Goal: Task Accomplishment & Management: Use online tool/utility

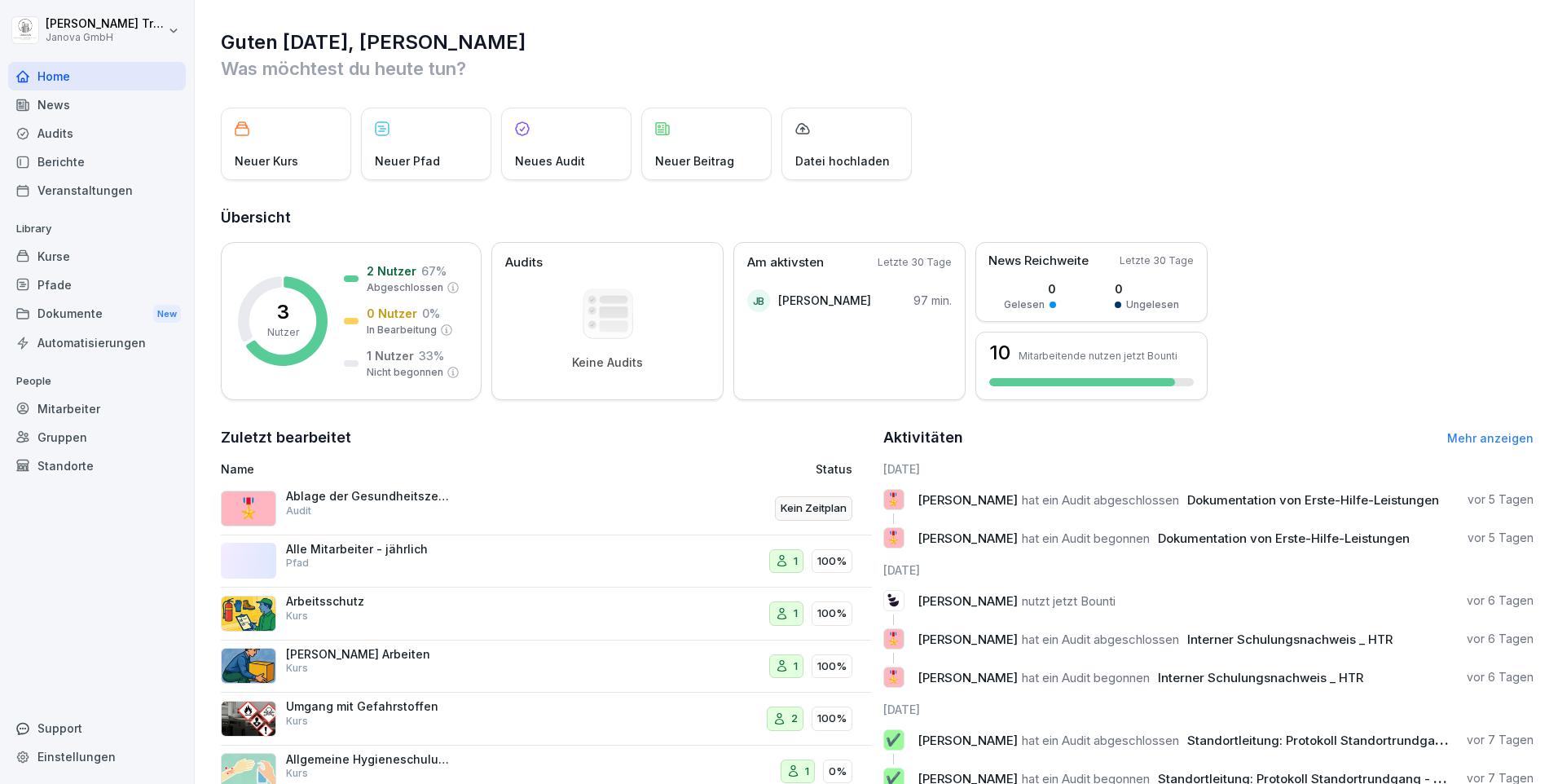
click at [75, 135] on div "Audits" at bounding box center [96, 133] width 178 height 29
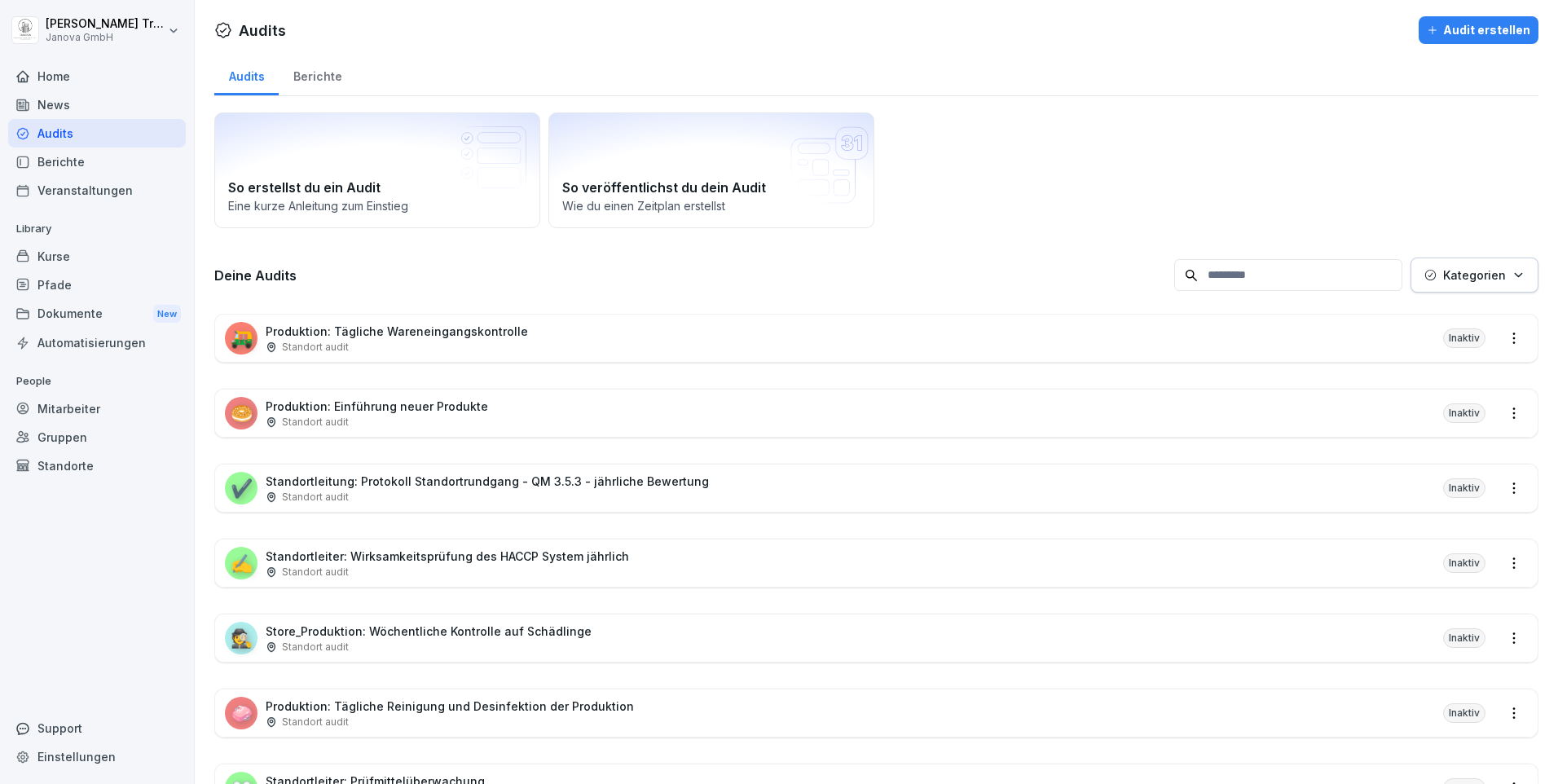
click at [715, 403] on div "🥯 Produktion: Einführung neuer Produkte Standort audit Inaktiv" at bounding box center [876, 413] width 1323 height 47
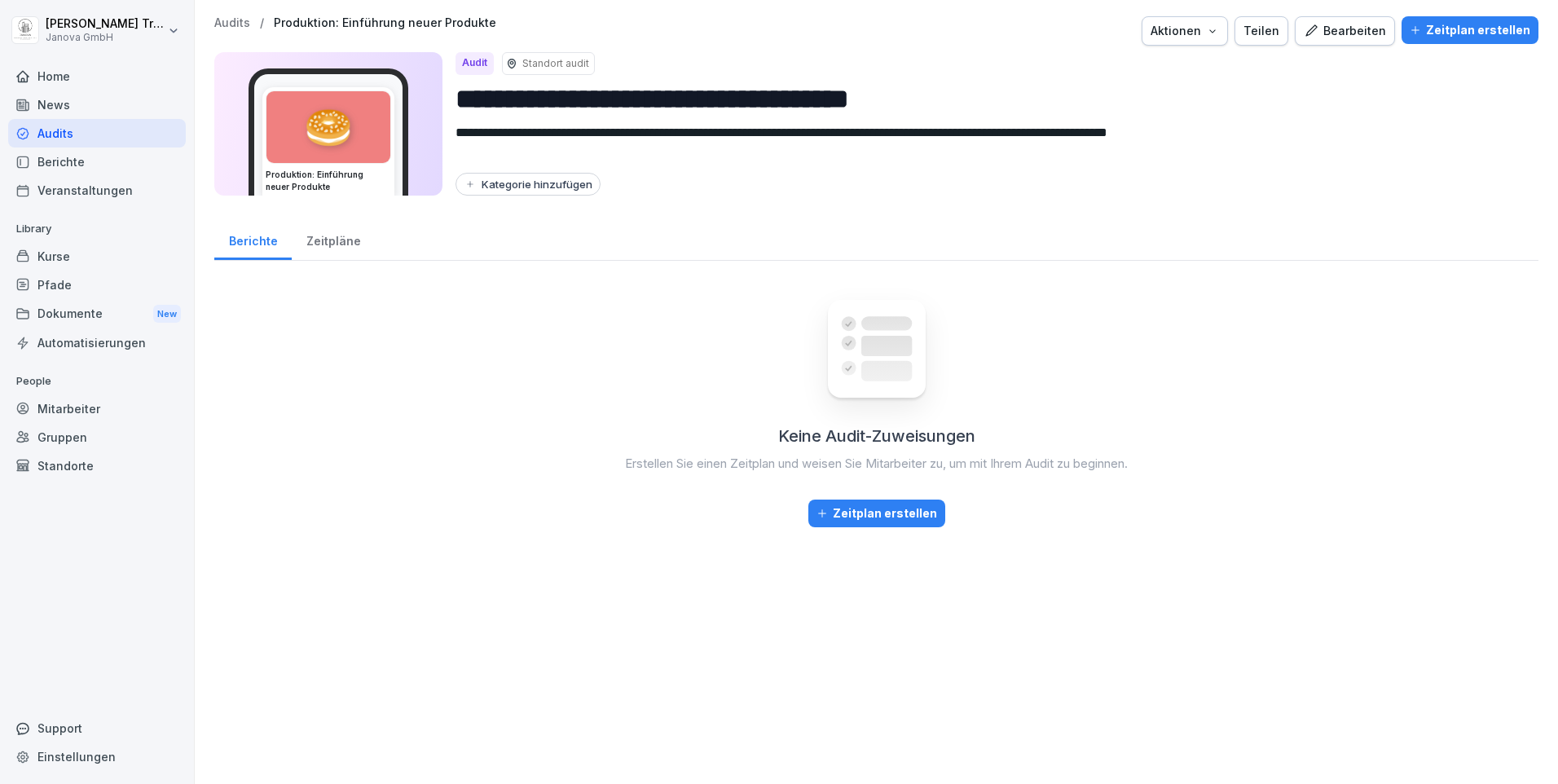
click at [1352, 25] on div "Bearbeiten" at bounding box center [1345, 30] width 82 height 18
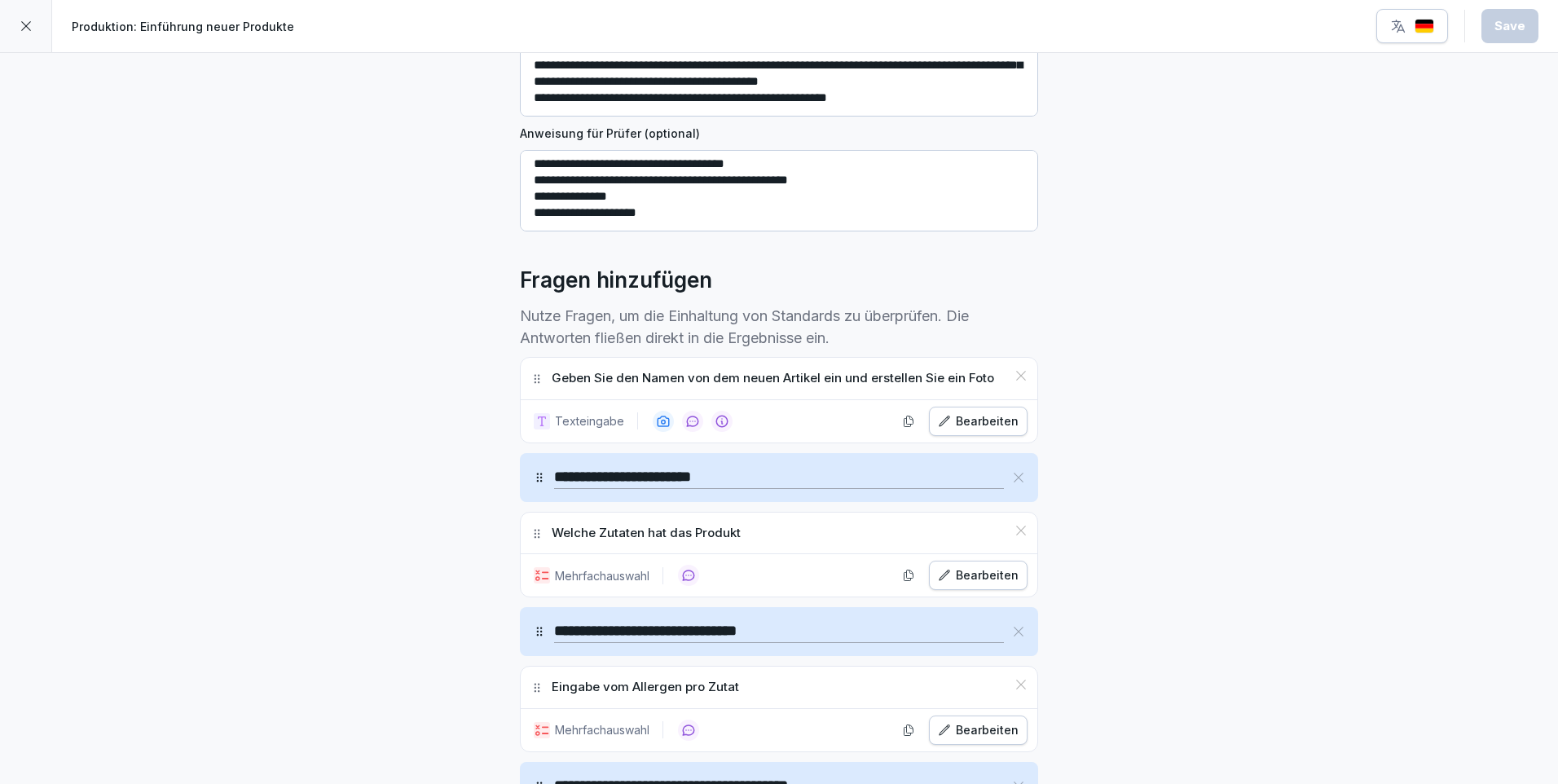
scroll to position [408, 0]
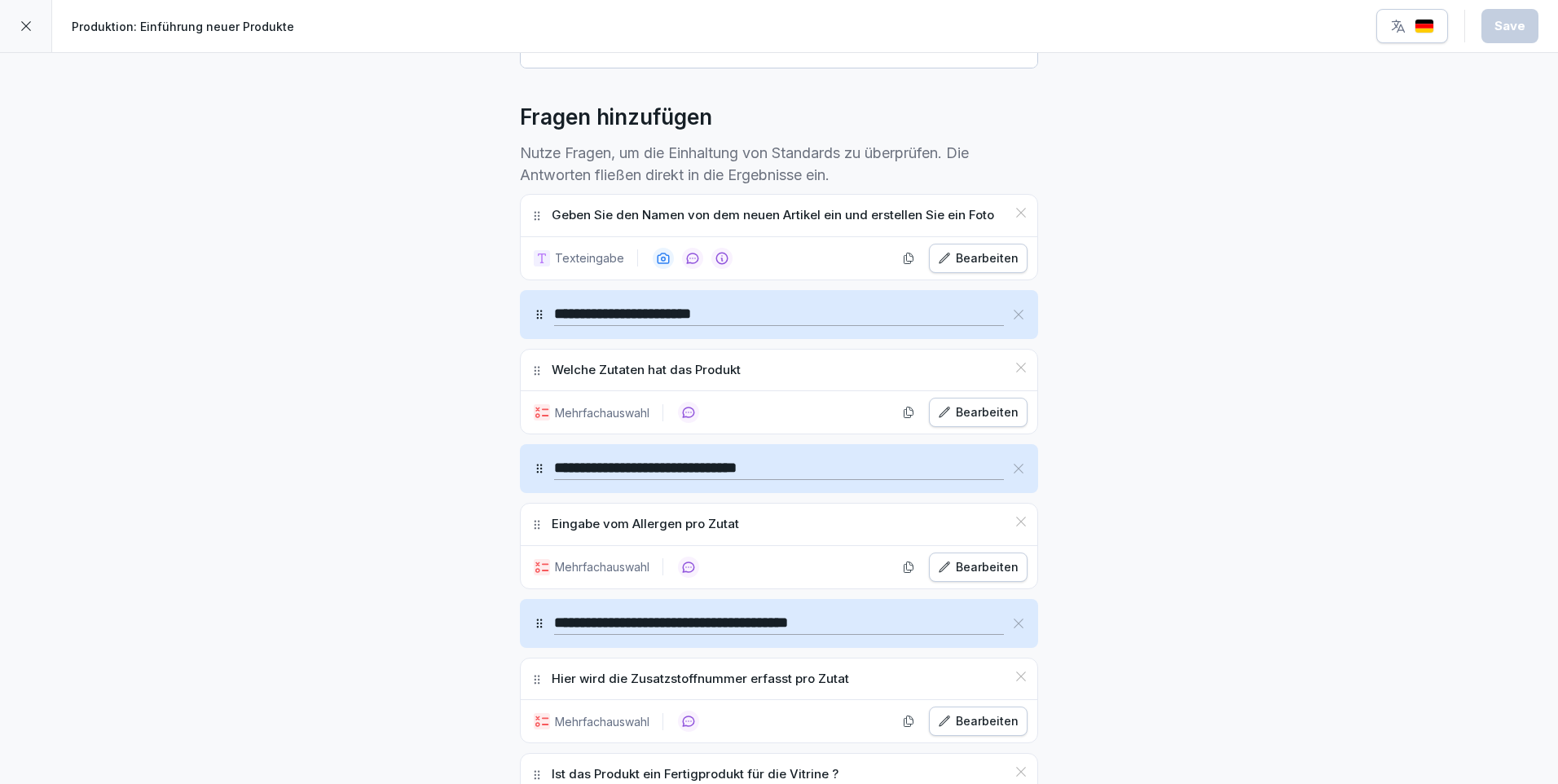
click at [1015, 639] on div "**********" at bounding box center [779, 624] width 519 height 49
click at [981, 643] on div "**********" at bounding box center [779, 624] width 519 height 49
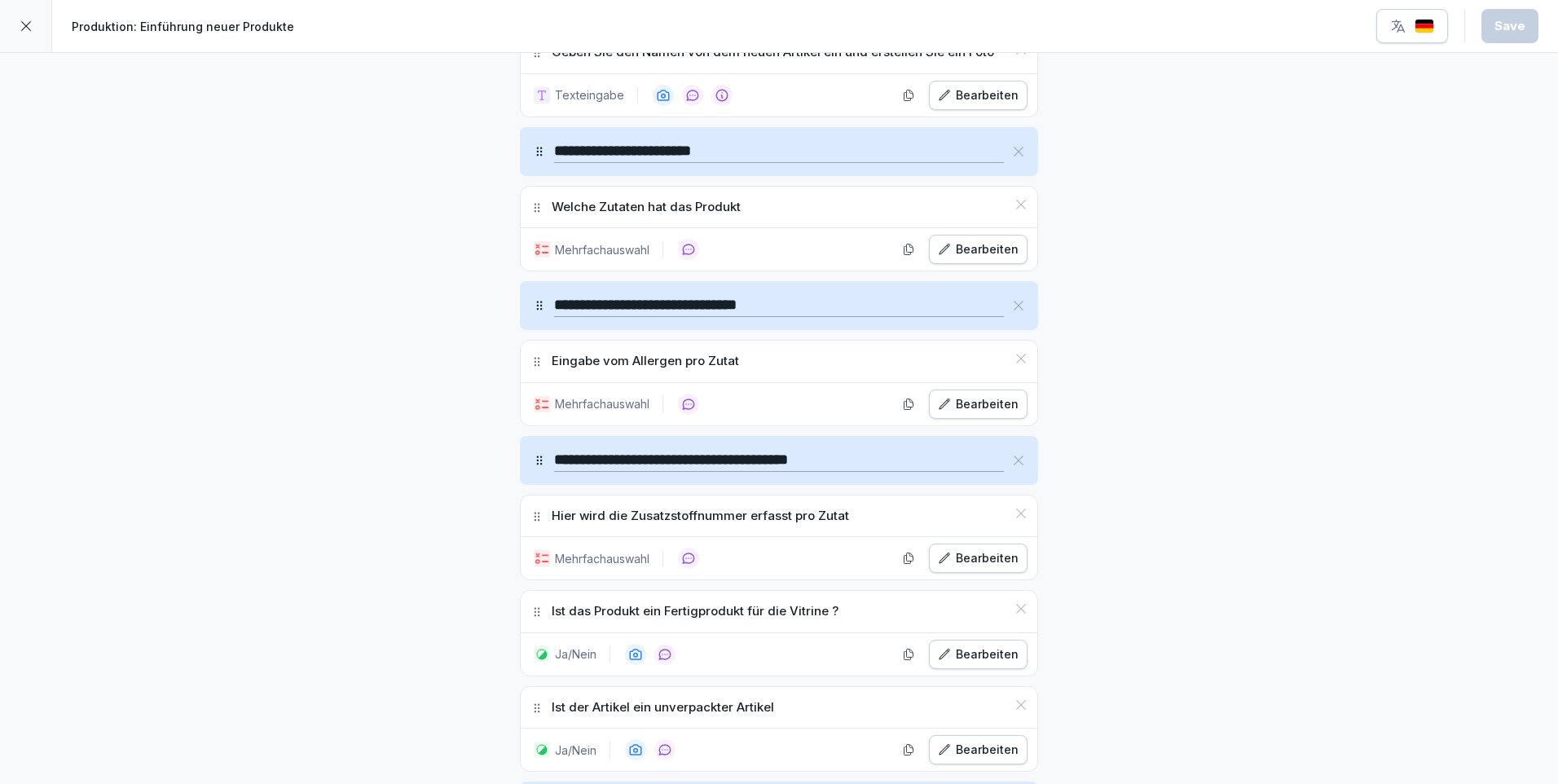
click at [960, 408] on div "Bearbeiten" at bounding box center [978, 404] width 81 height 18
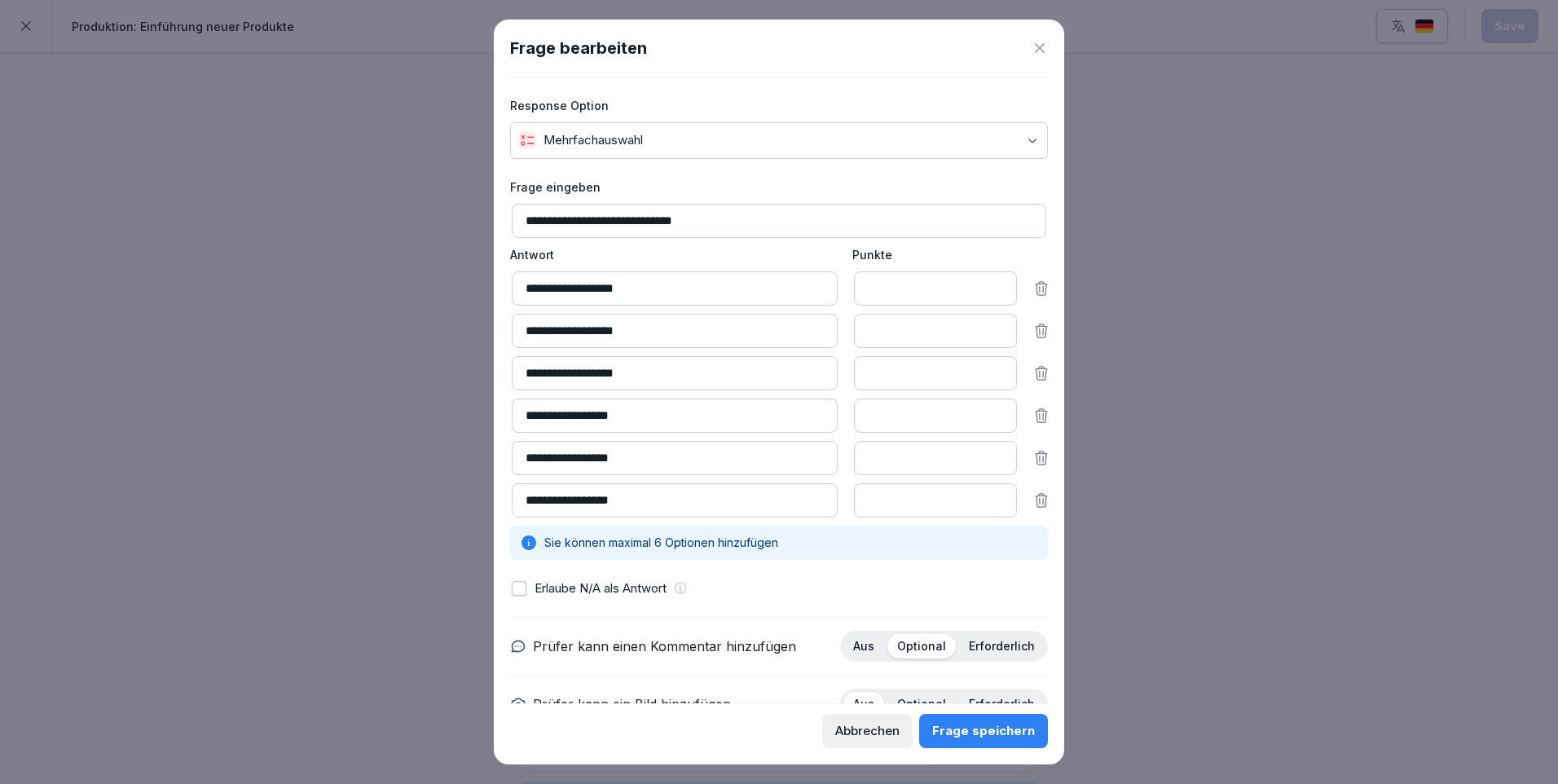
click at [872, 726] on div "Abbrechen" at bounding box center [867, 730] width 64 height 18
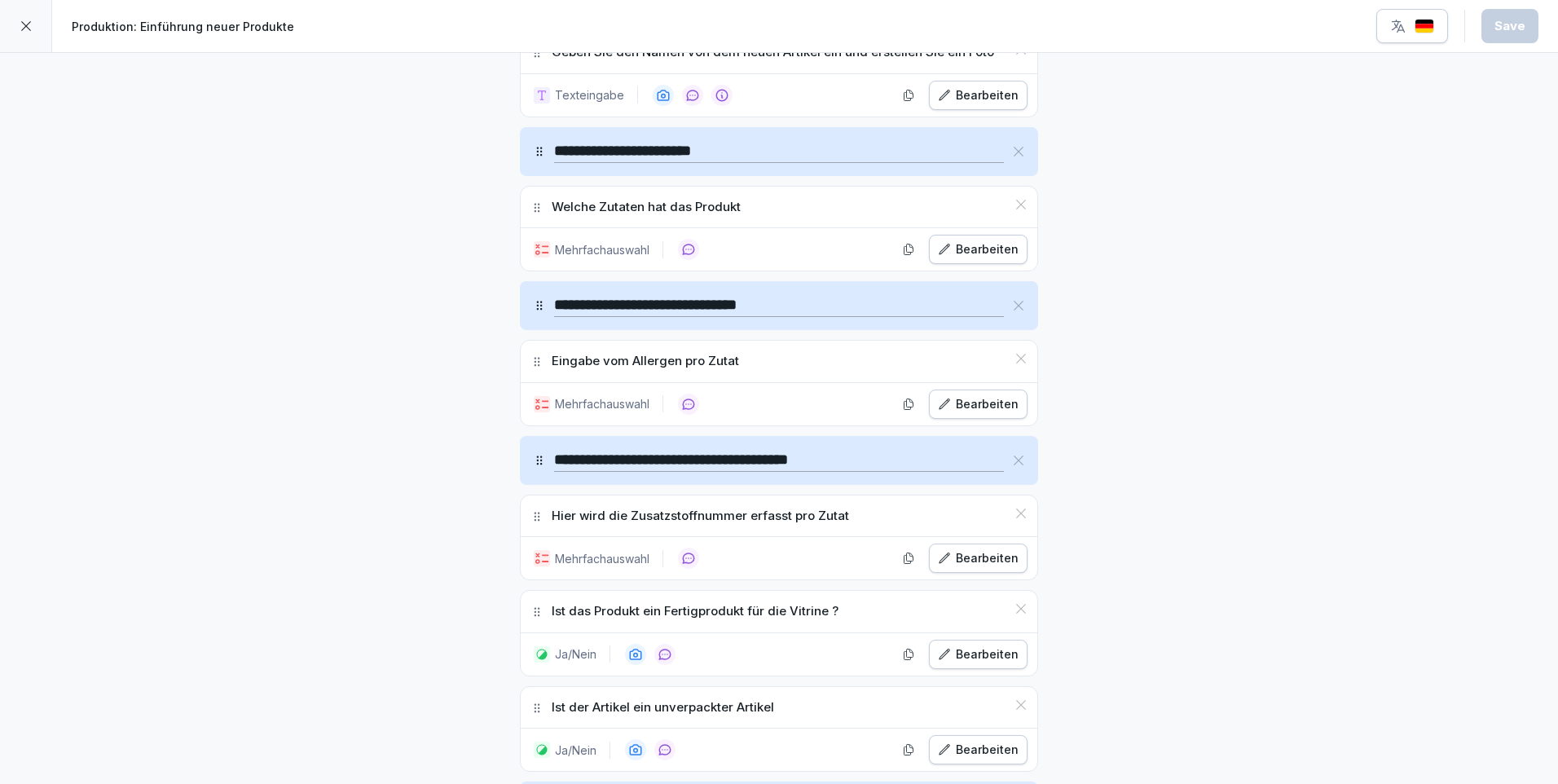
click at [976, 252] on div "Bearbeiten" at bounding box center [978, 249] width 81 height 18
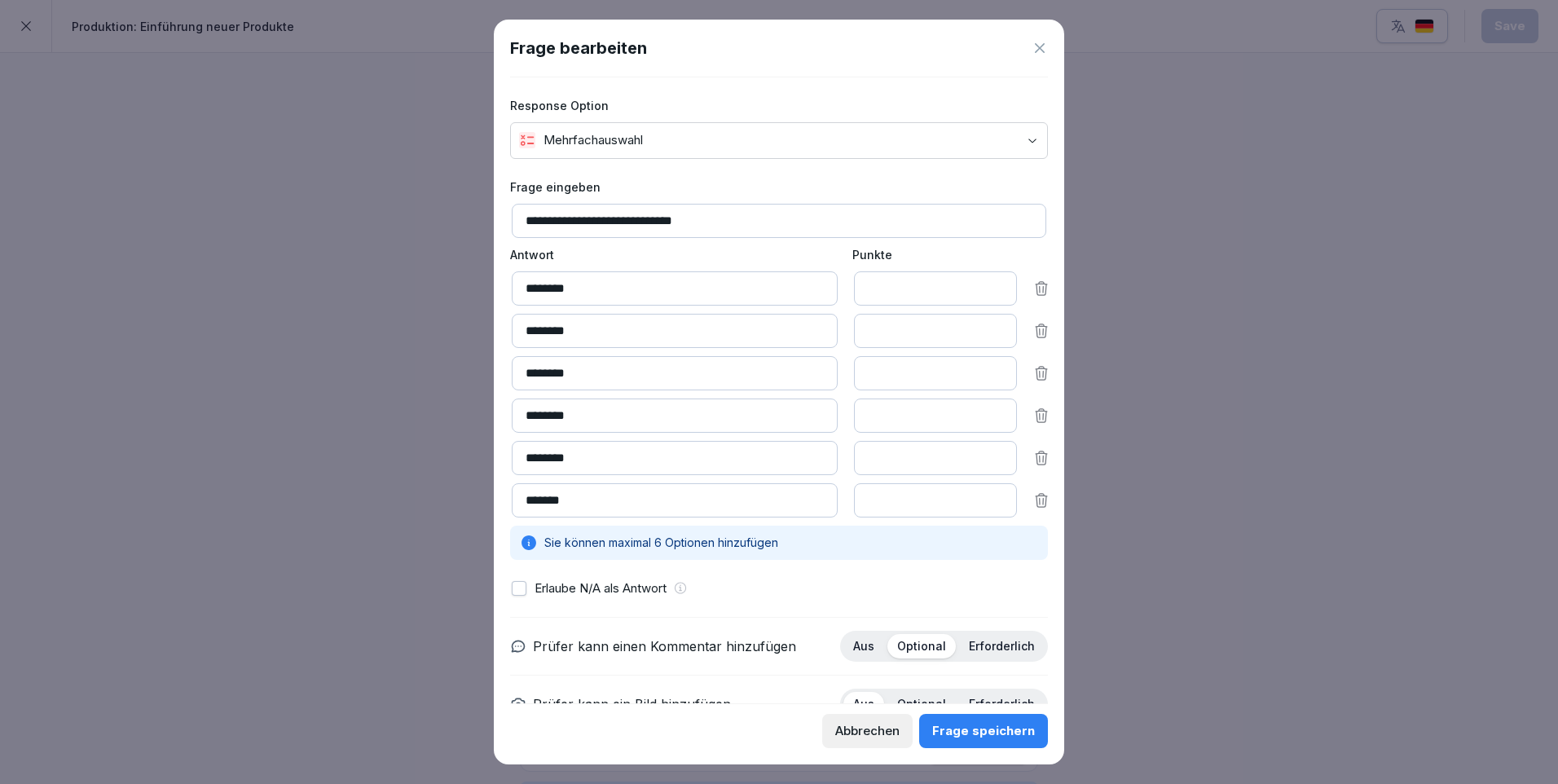
click at [900, 725] on div "Abbrechen" at bounding box center [867, 730] width 64 height 18
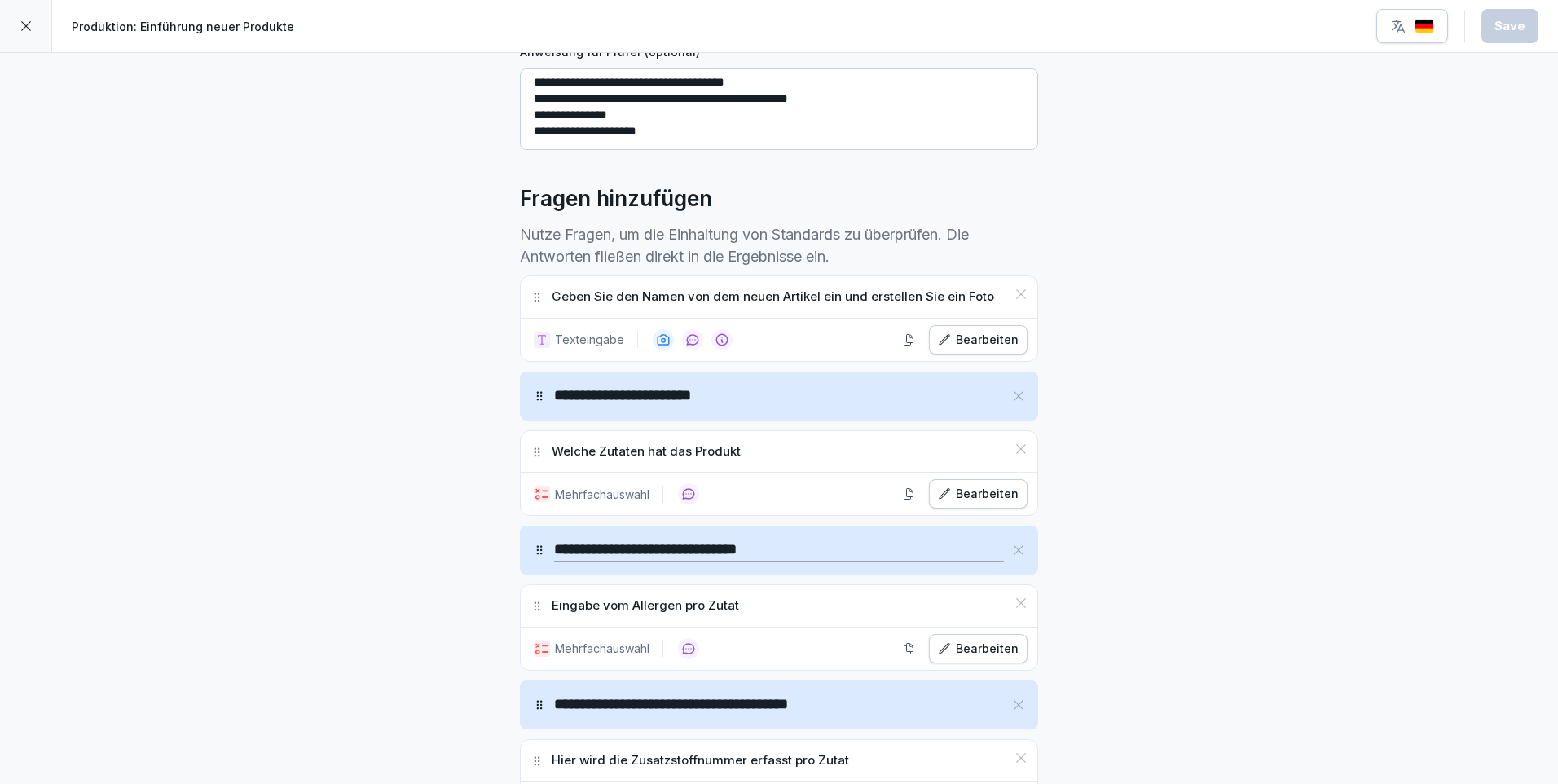
scroll to position [489, 0]
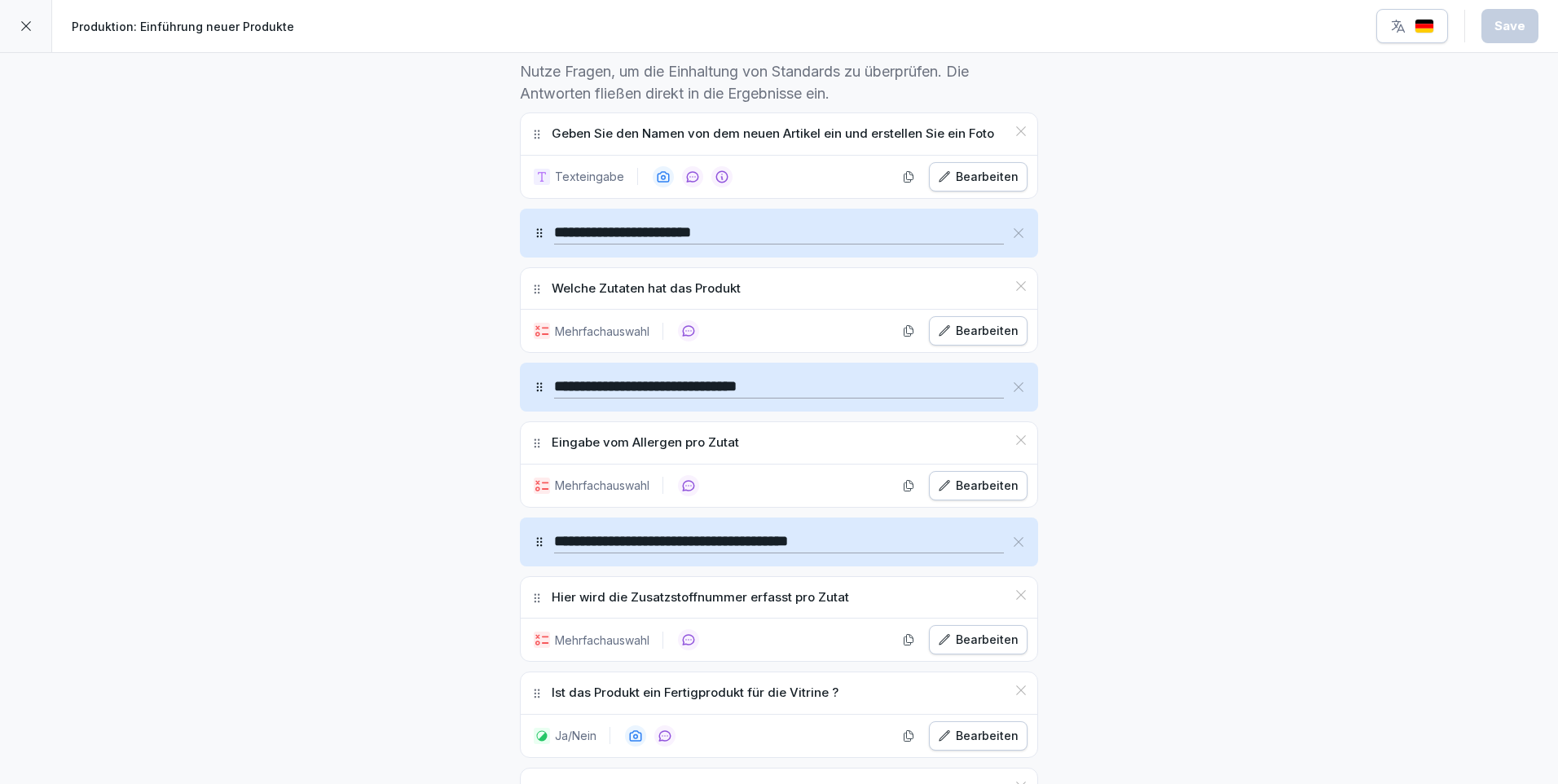
click at [986, 637] on div "Bearbeiten" at bounding box center [978, 639] width 81 height 18
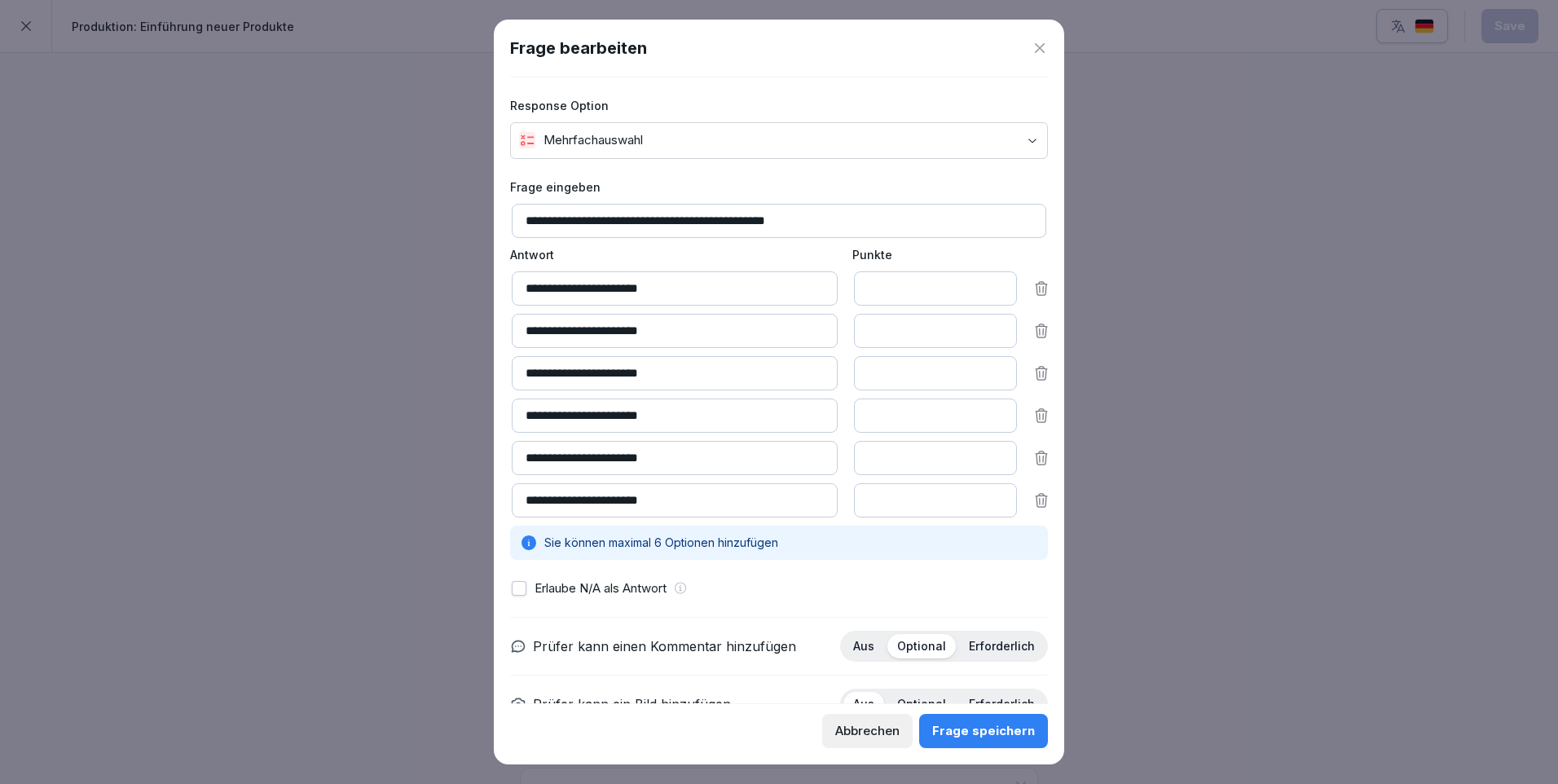
click at [900, 733] on div "Abbrechen" at bounding box center [867, 730] width 64 height 18
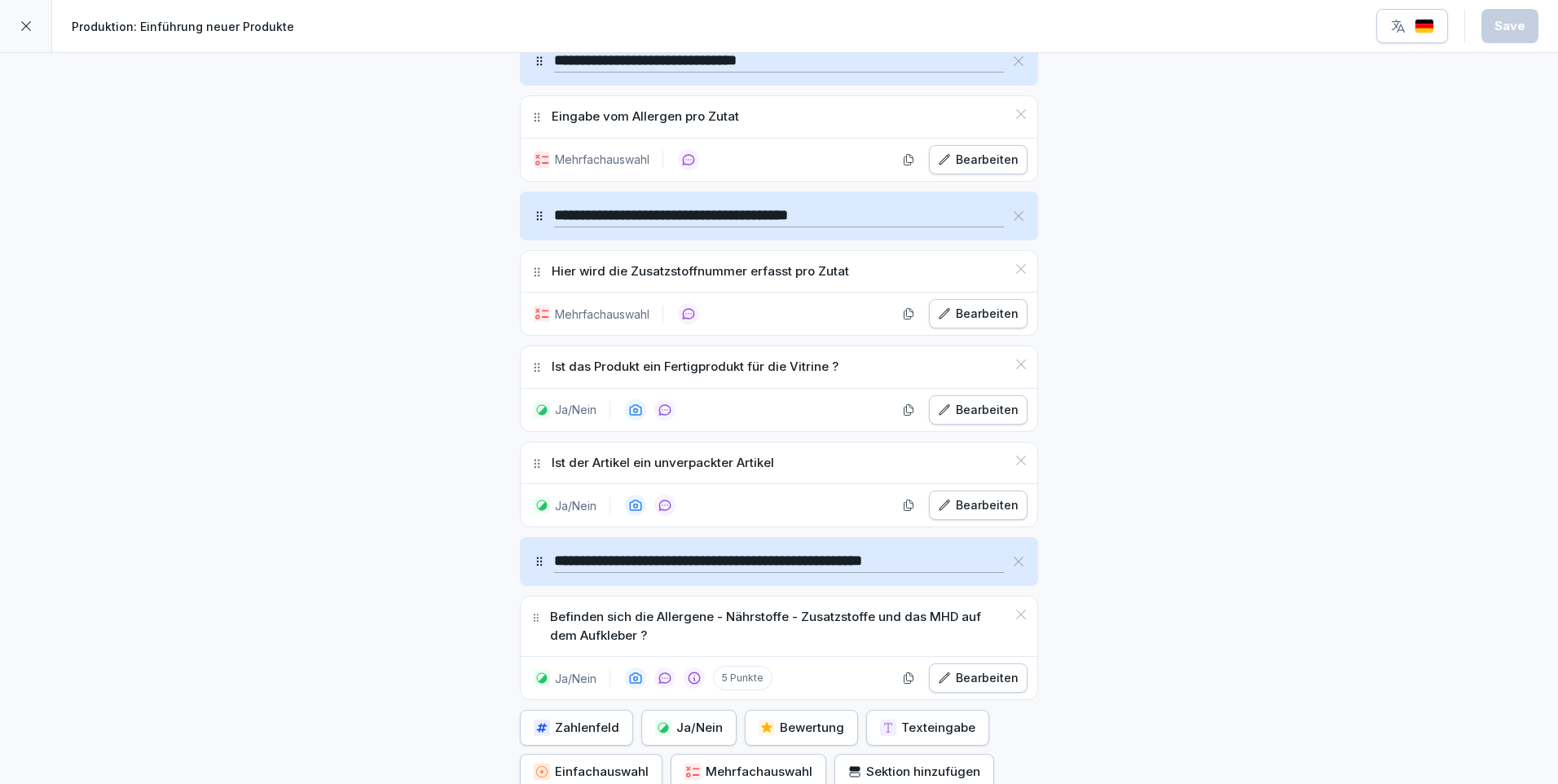
scroll to position [896, 0]
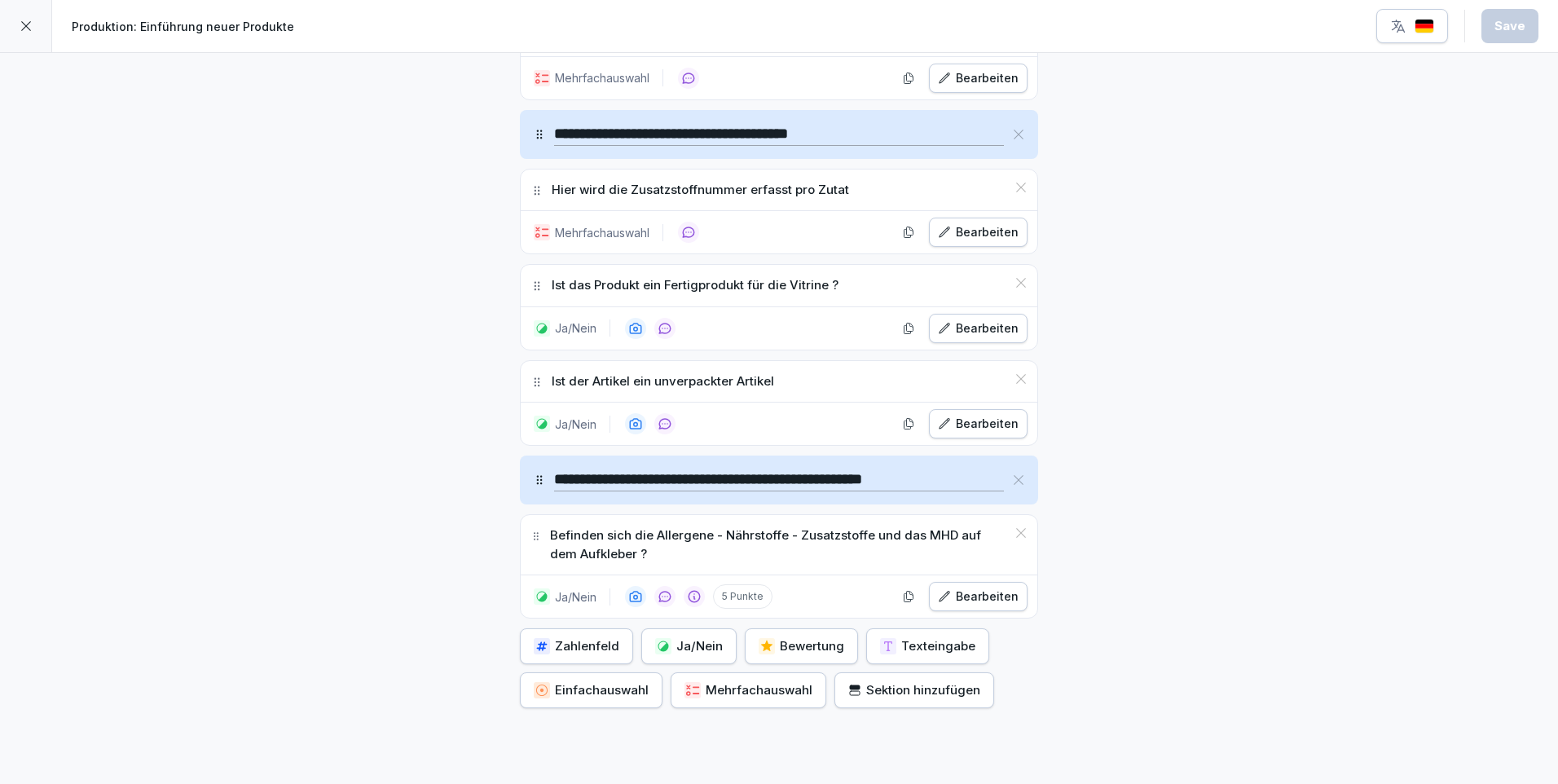
click at [900, 643] on div "Texteingabe" at bounding box center [928, 646] width 95 height 18
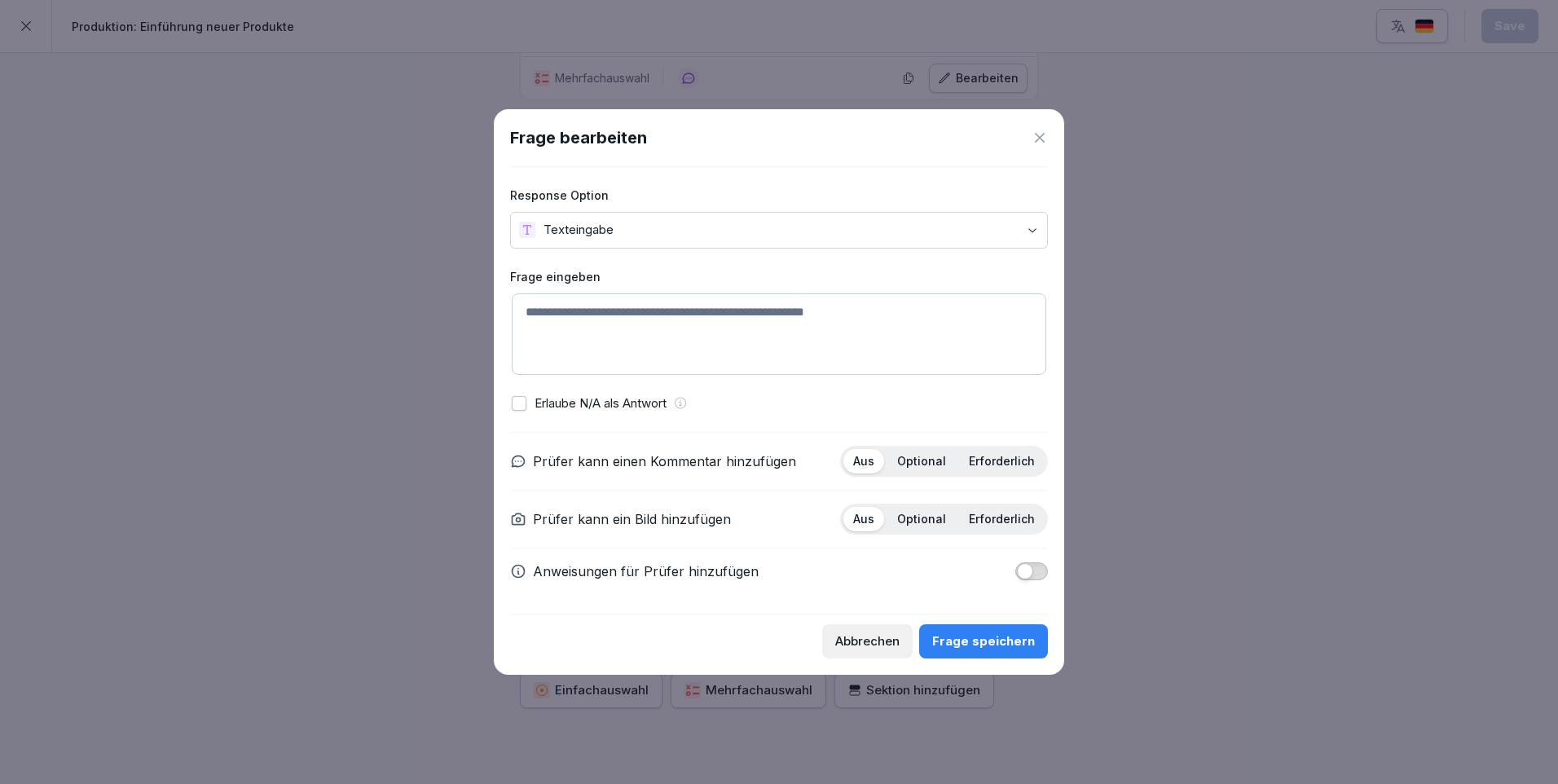
click at [594, 305] on textarea at bounding box center [779, 334] width 534 height 82
type textarea "**********"
click at [914, 463] on p "Optional" at bounding box center [921, 461] width 49 height 15
click at [974, 649] on div "Frage speichern" at bounding box center [984, 641] width 102 height 18
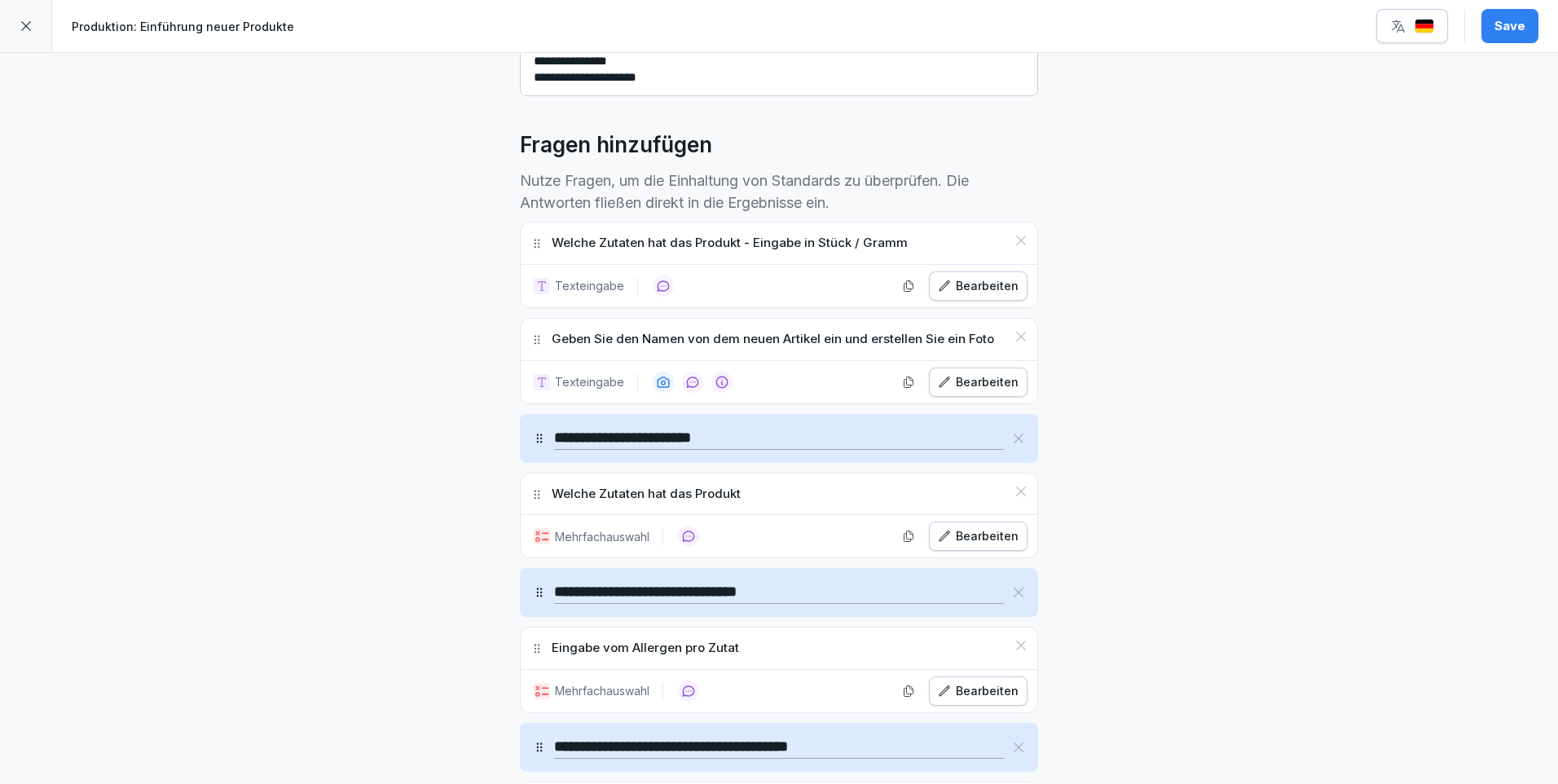
scroll to position [347, 0]
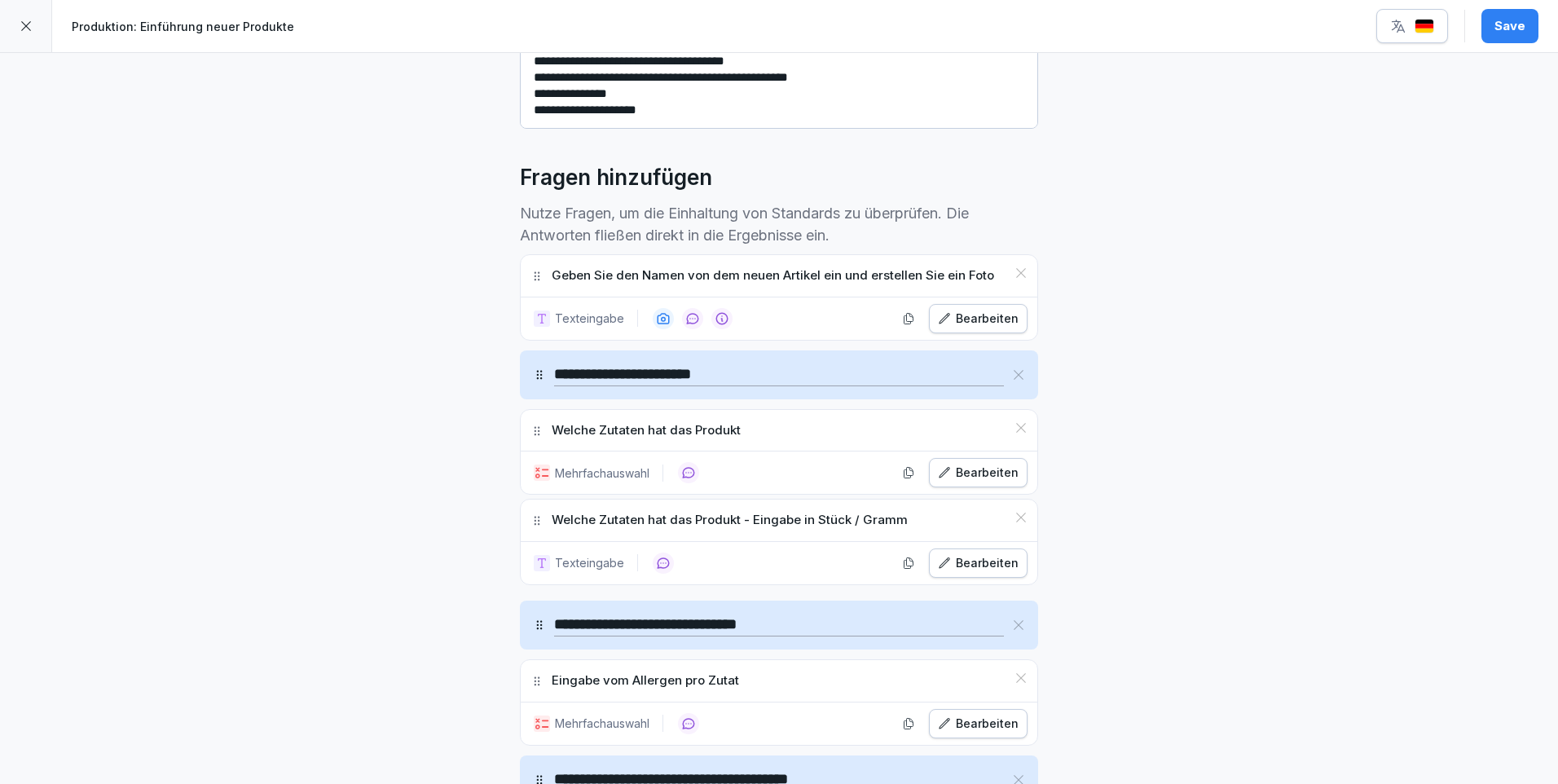
drag, startPoint x: 531, startPoint y: 655, endPoint x: 796, endPoint y: 526, distance: 294.7
click at [796, 526] on div "Welche Zutaten hat das Produkt - Eingabe in Stück / Gramm" at bounding box center [779, 520] width 517 height 42
click at [1015, 428] on icon at bounding box center [1021, 428] width 13 height 13
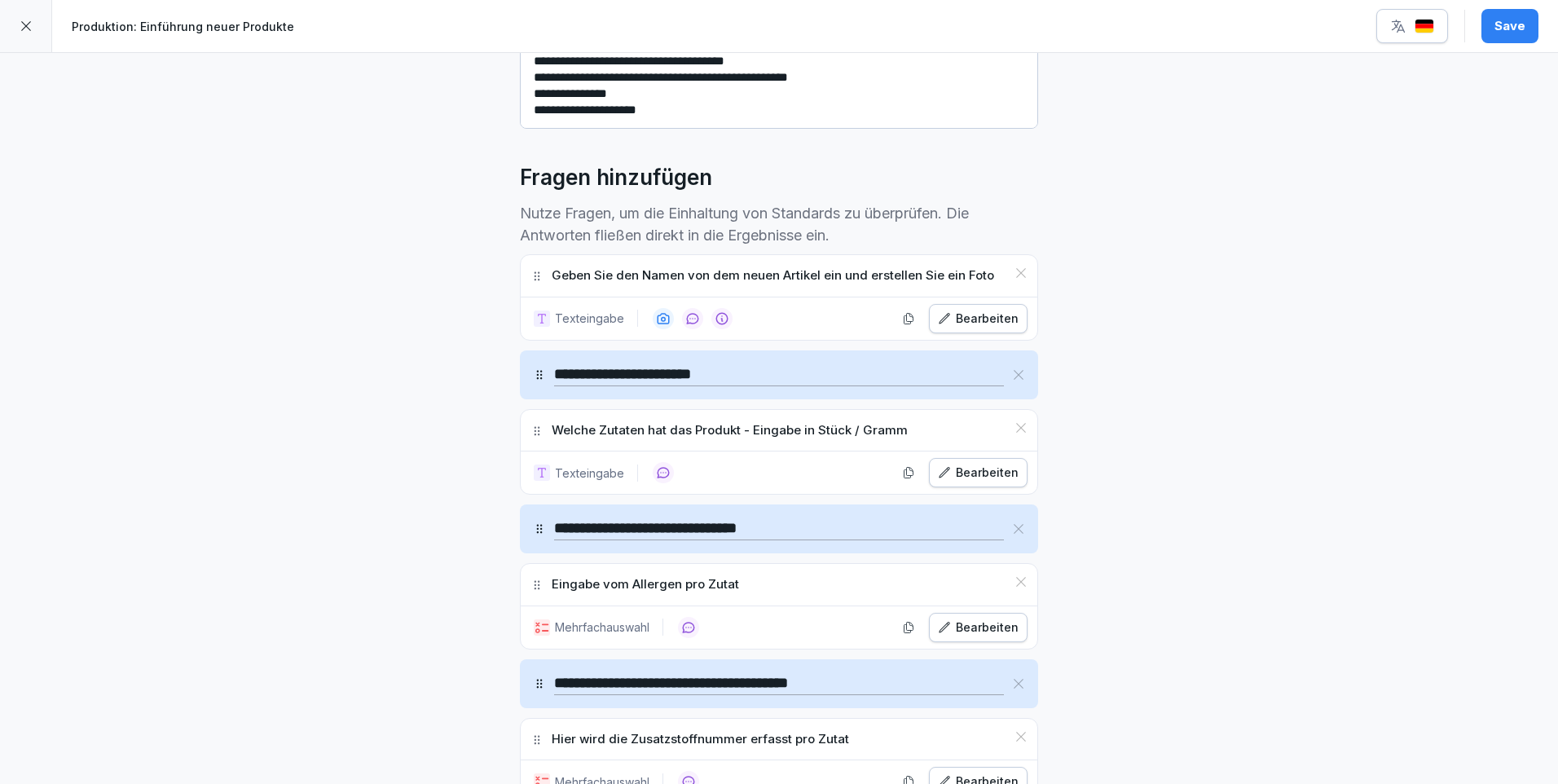
scroll to position [428, 0]
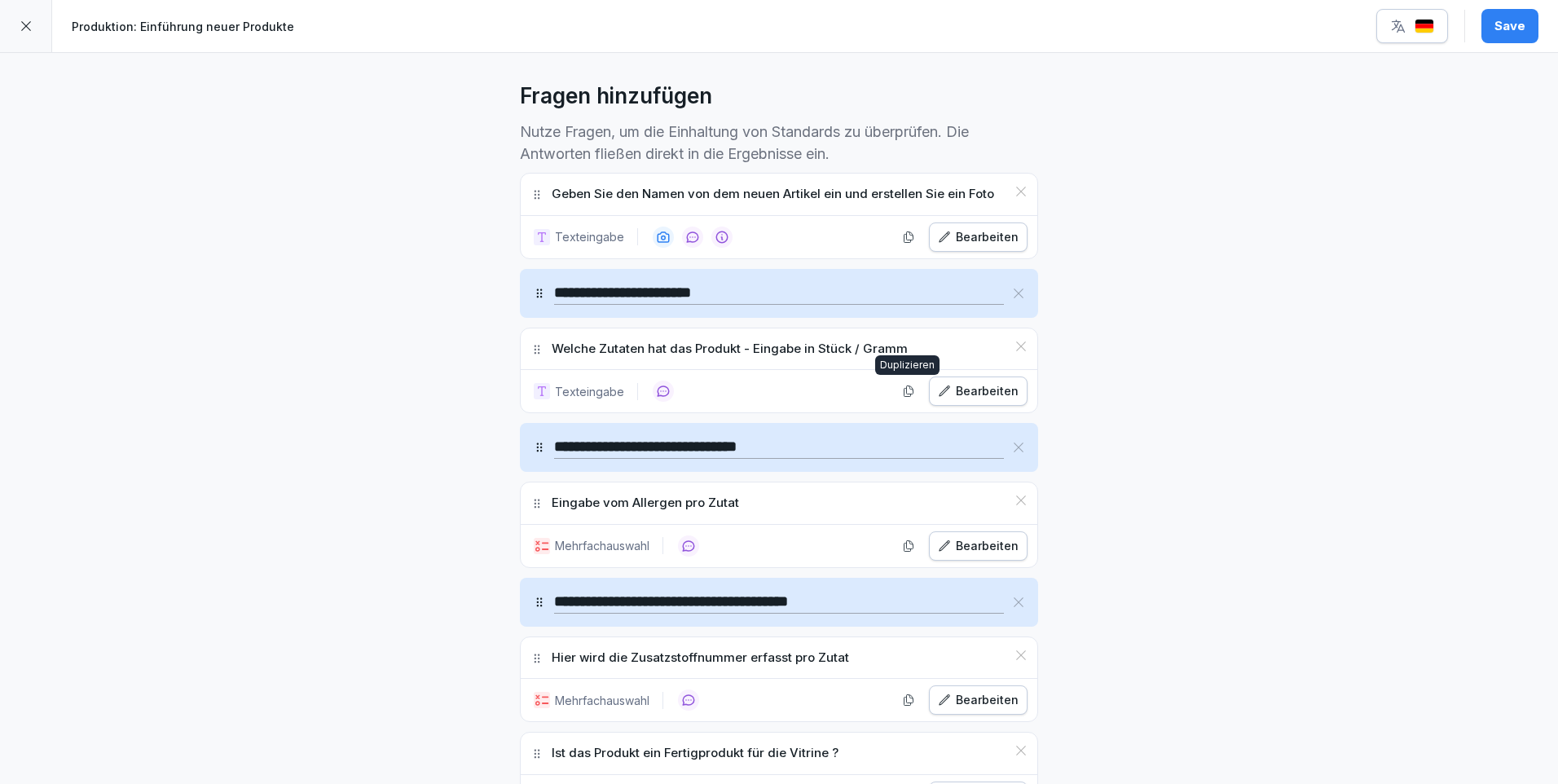
click at [905, 392] on icon "button" at bounding box center [909, 391] width 9 height 10
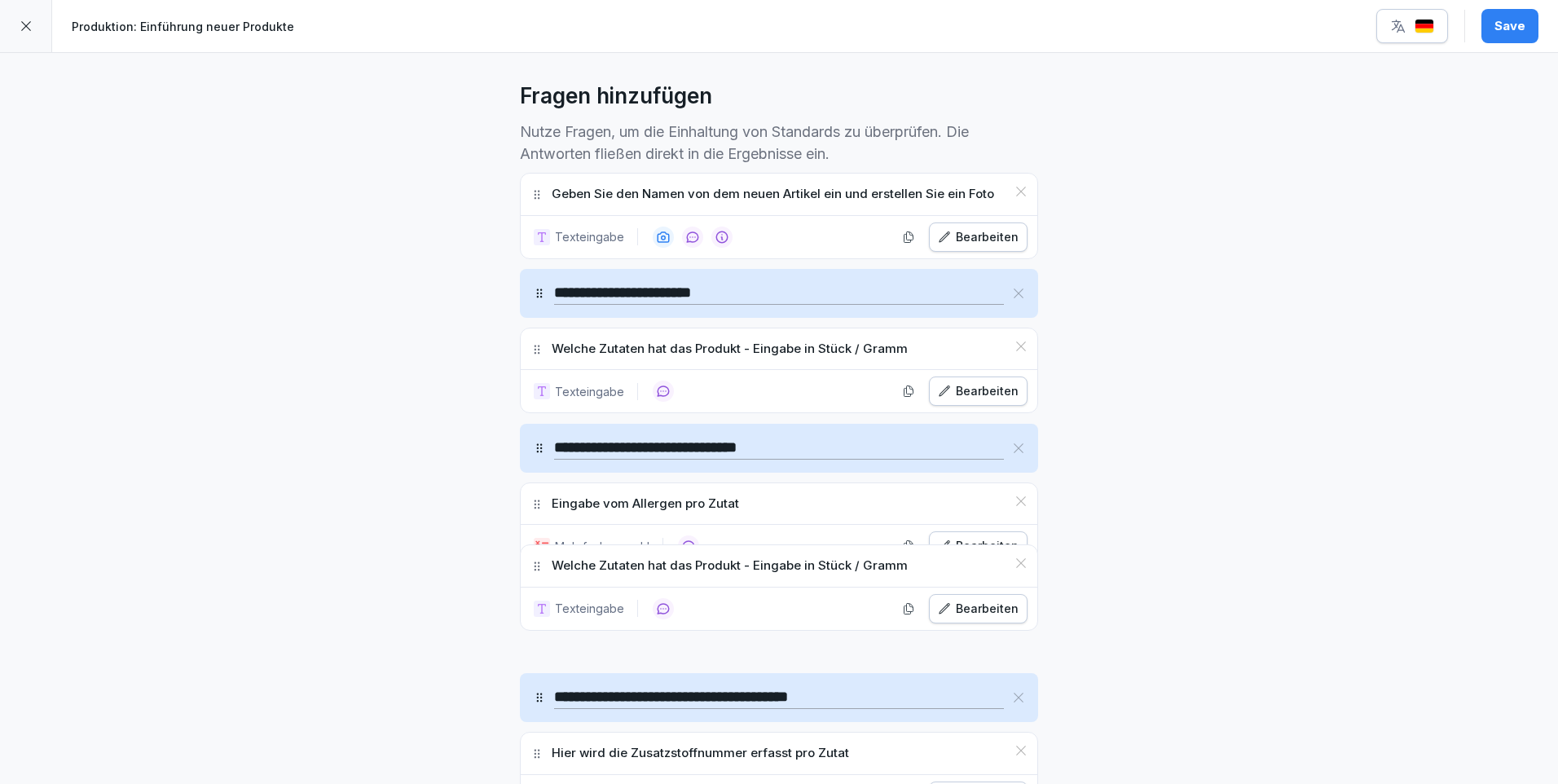
drag, startPoint x: 533, startPoint y: 447, endPoint x: 545, endPoint y: 568, distance: 121.6
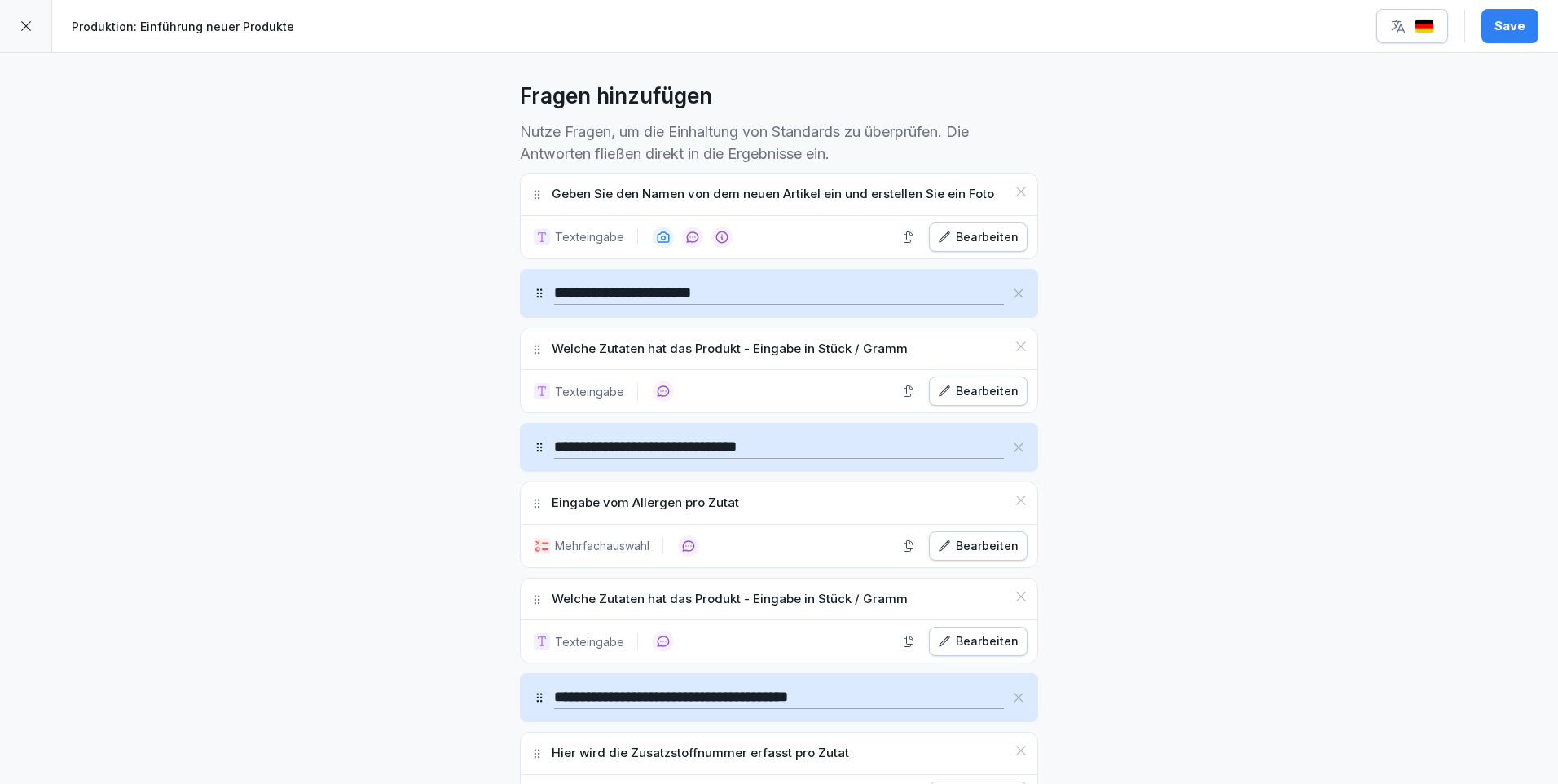
click at [1015, 498] on icon at bounding box center [1021, 500] width 13 height 13
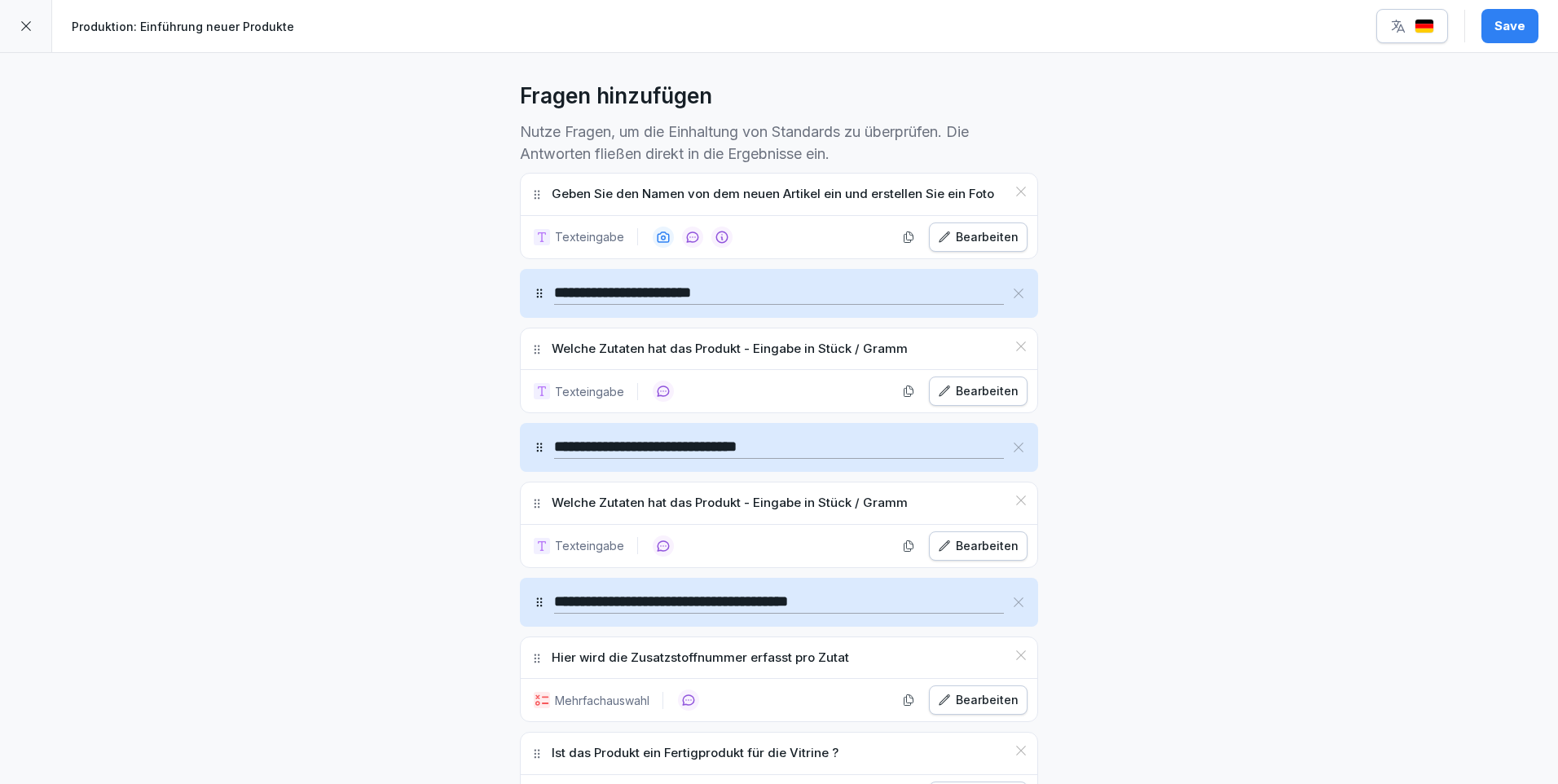
click at [963, 538] on div "Bearbeiten" at bounding box center [978, 546] width 81 height 18
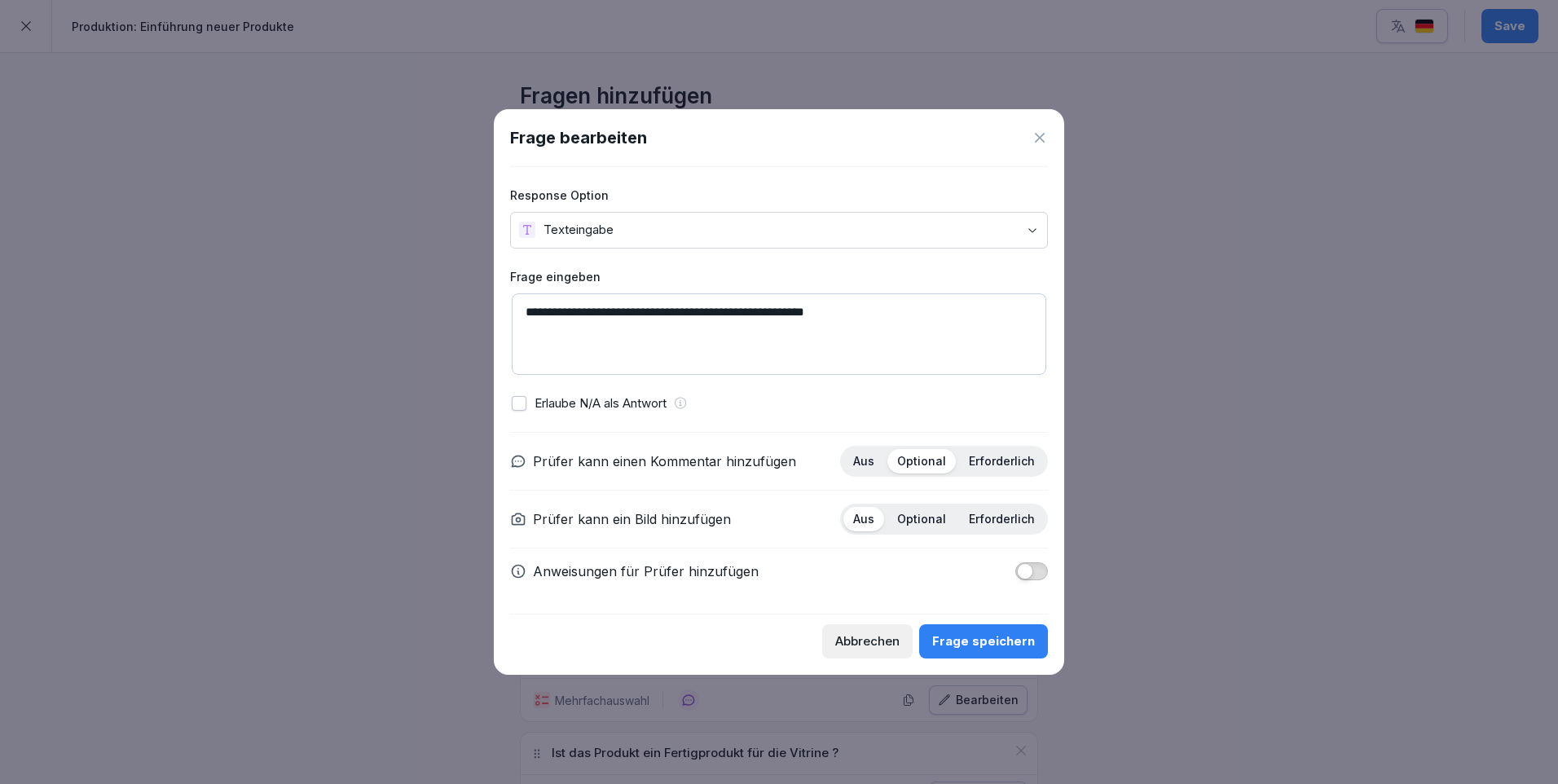
drag, startPoint x: 529, startPoint y: 309, endPoint x: 914, endPoint y: 318, distance: 385.1
click at [914, 318] on textarea "**********" at bounding box center [779, 334] width 534 height 82
click at [536, 304] on textarea "**********" at bounding box center [779, 334] width 534 height 82
type textarea "**********"
click at [998, 640] on div "Frage speichern" at bounding box center [984, 641] width 102 height 18
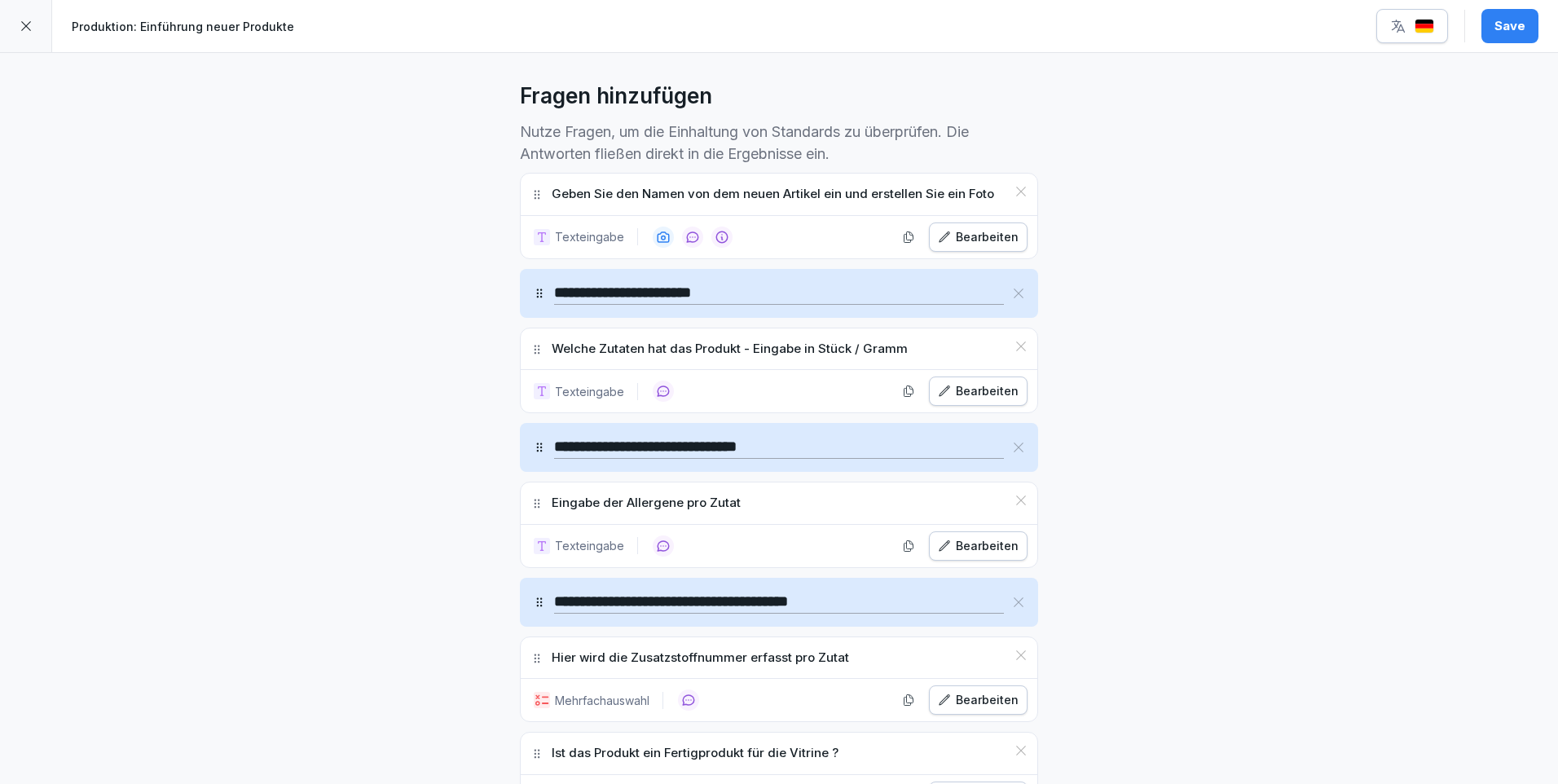
scroll to position [510, 0]
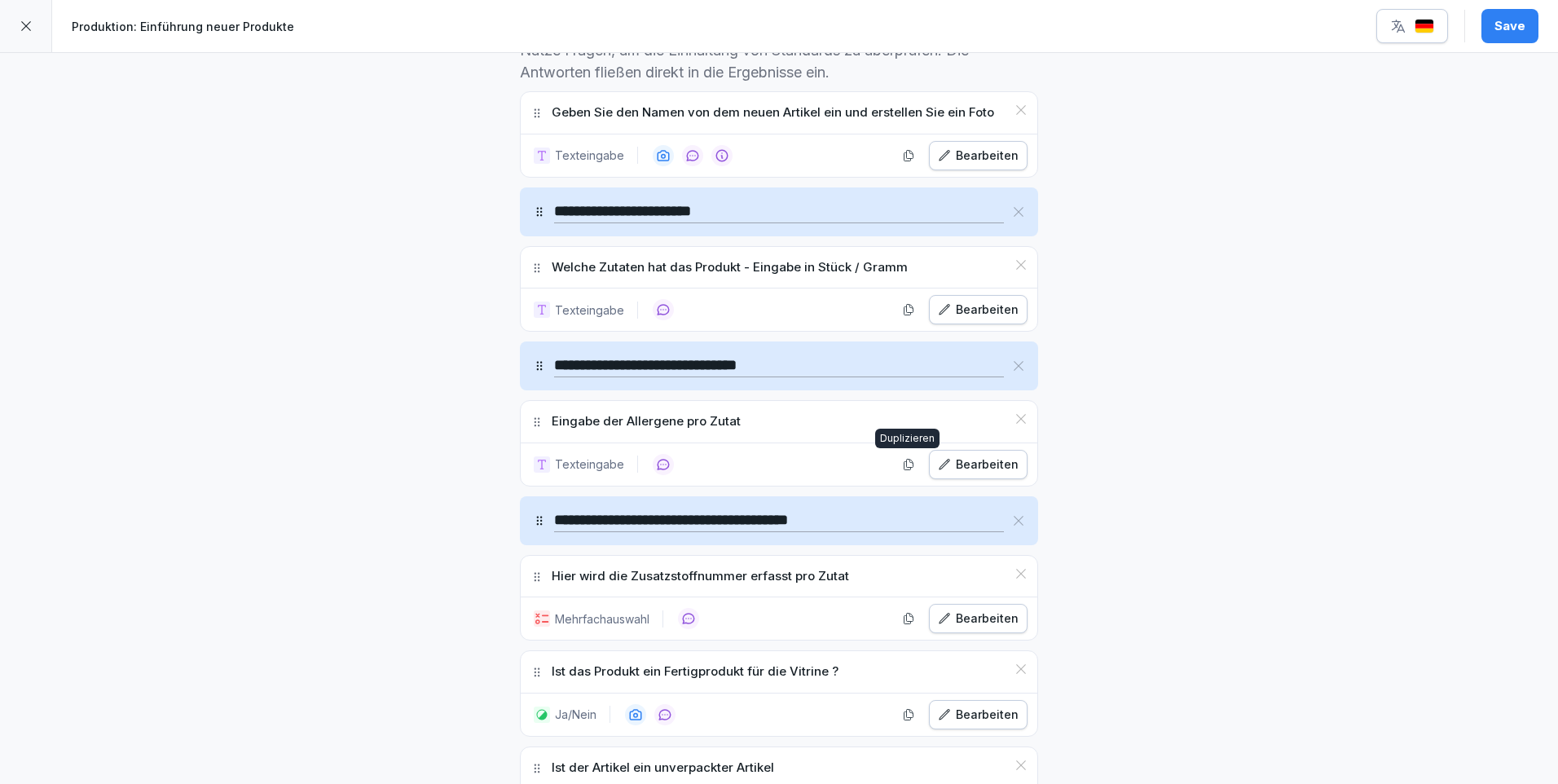
click at [902, 460] on icon "button" at bounding box center [908, 464] width 13 height 13
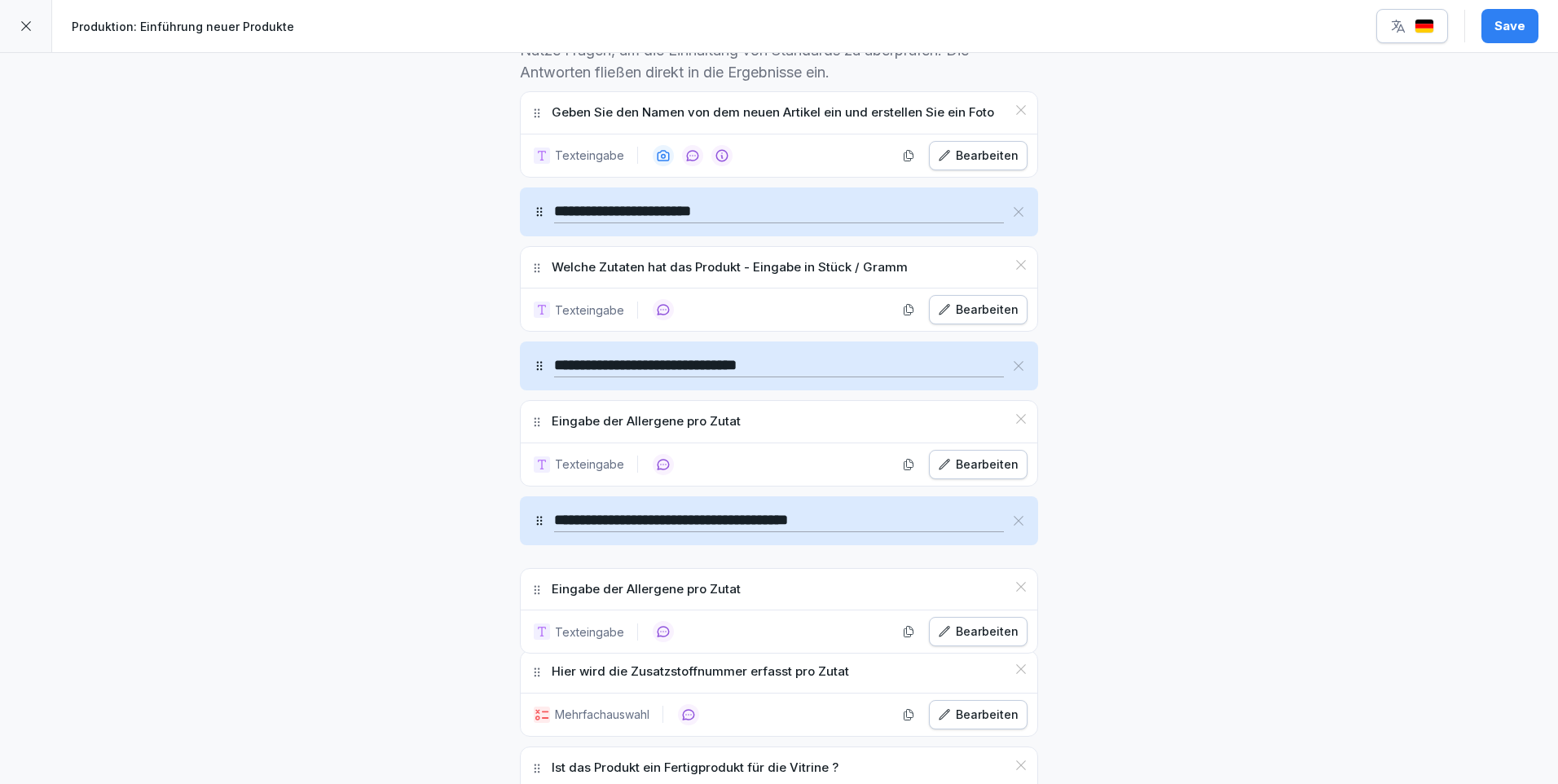
drag, startPoint x: 534, startPoint y: 518, endPoint x: 562, endPoint y: 589, distance: 76.3
click at [562, 589] on div "Eingabe der Allergene pro Zutat" at bounding box center [779, 577] width 517 height 42
click at [1017, 663] on icon at bounding box center [1021, 669] width 13 height 13
click at [994, 618] on div "Bearbeiten" at bounding box center [978, 618] width 81 height 18
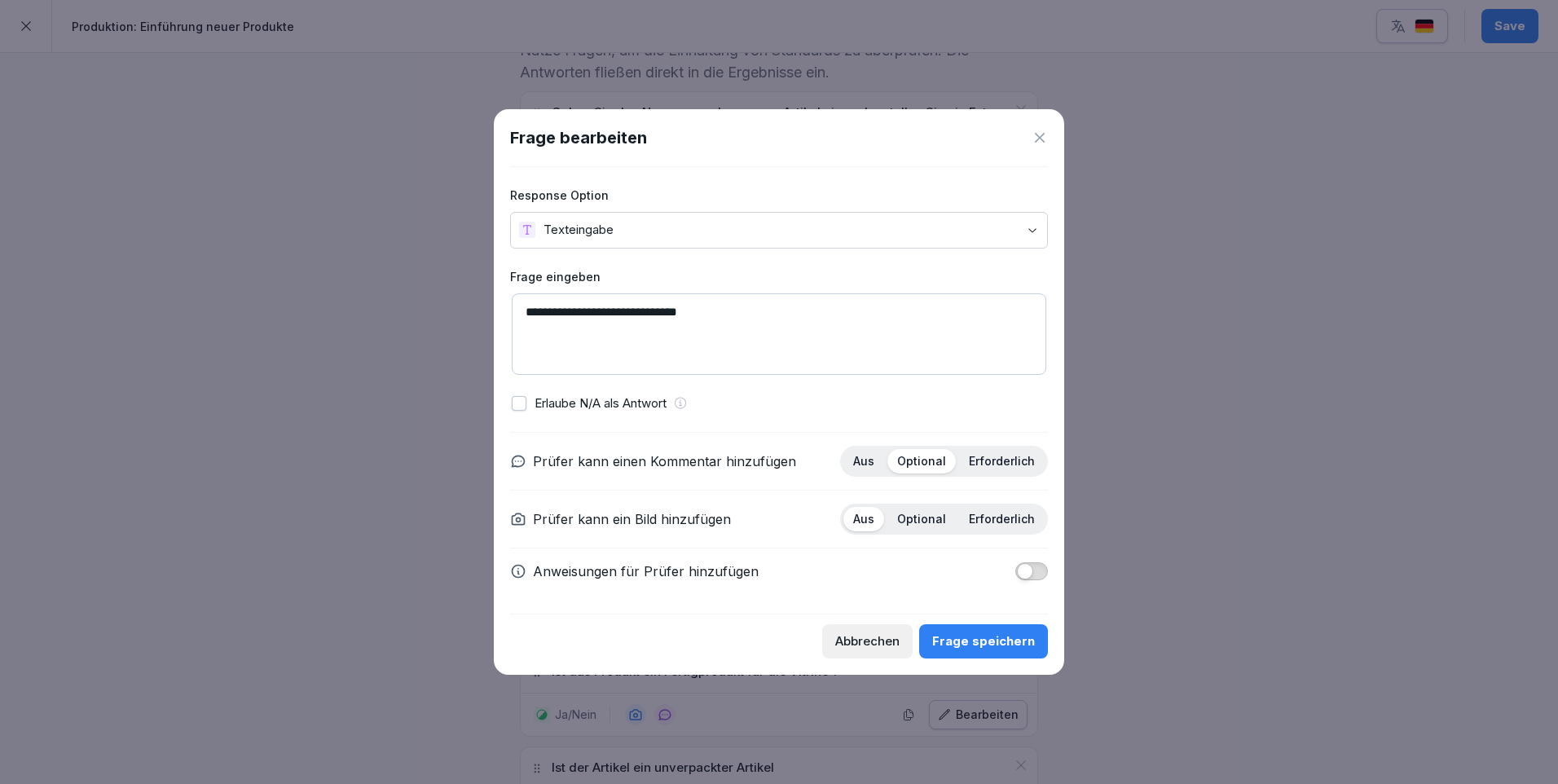
drag, startPoint x: 714, startPoint y: 313, endPoint x: 506, endPoint y: 323, distance: 208.2
click at [506, 322] on div "**********" at bounding box center [779, 392] width 571 height 565
click at [769, 309] on textarea "**********" at bounding box center [779, 334] width 534 height 82
click at [707, 308] on textarea "**********" at bounding box center [779, 334] width 534 height 82
type textarea "**********"
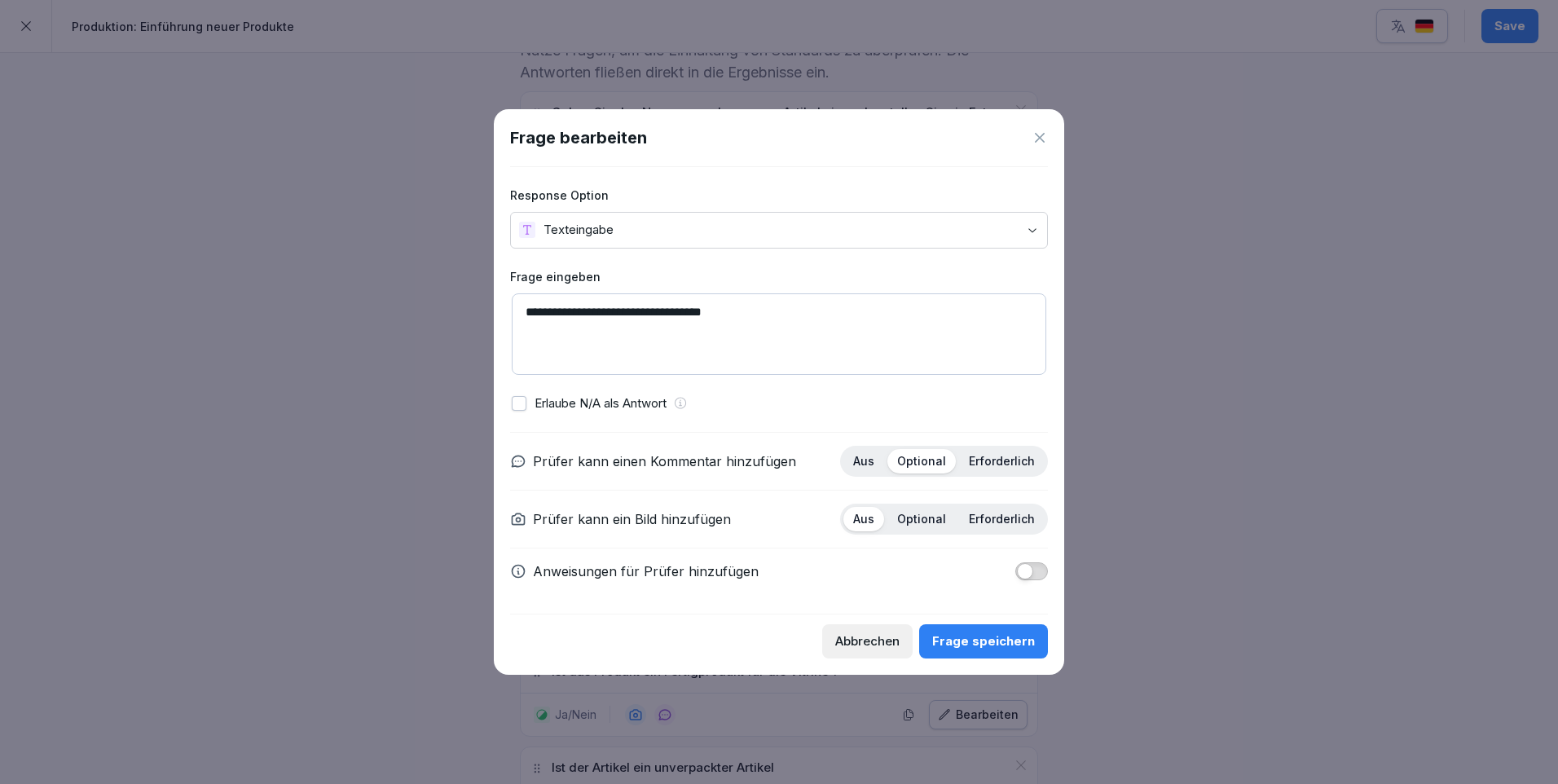
click at [1007, 633] on div "Frage speichern" at bounding box center [984, 641] width 102 height 18
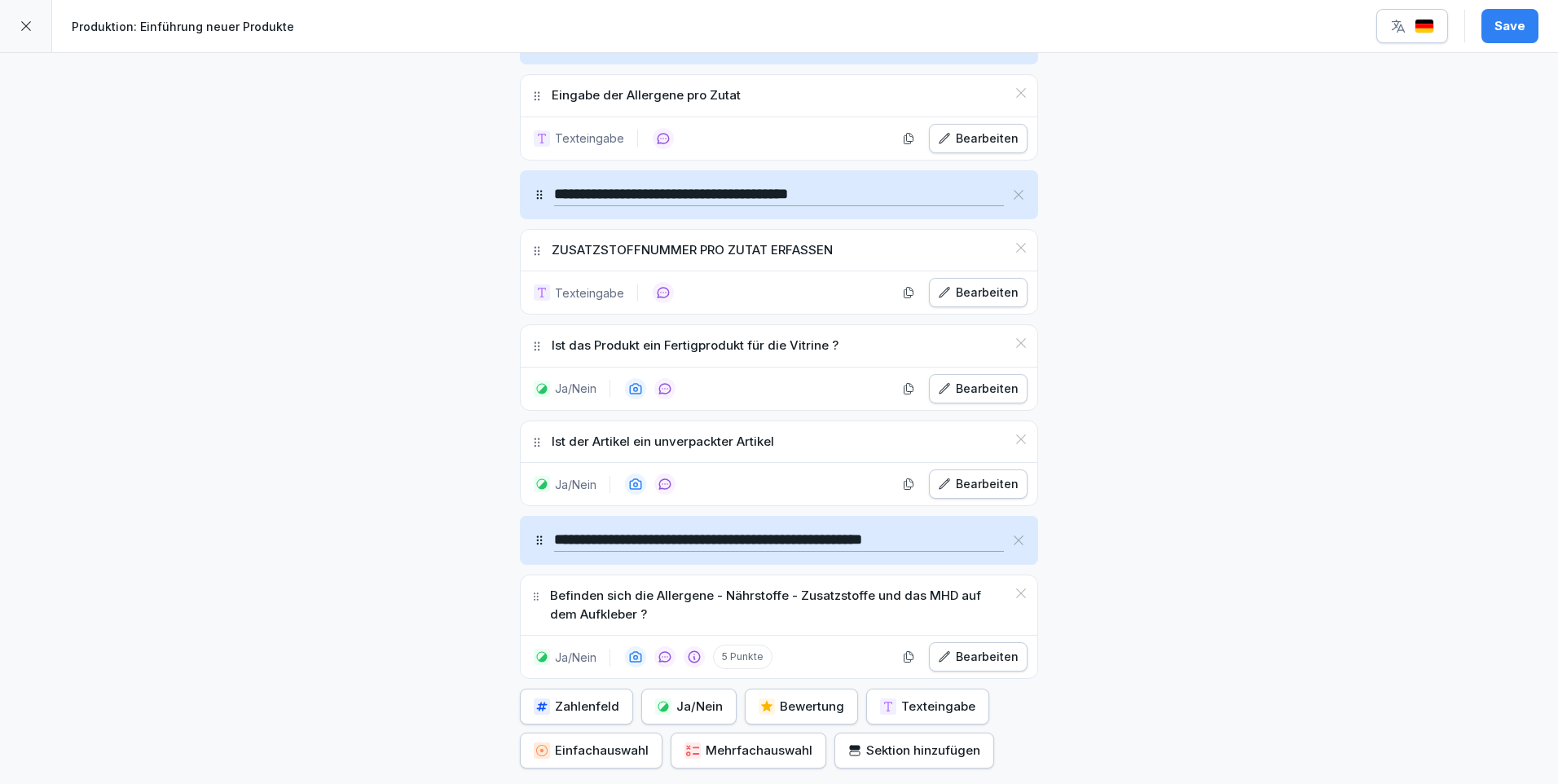
scroll to position [996, 0]
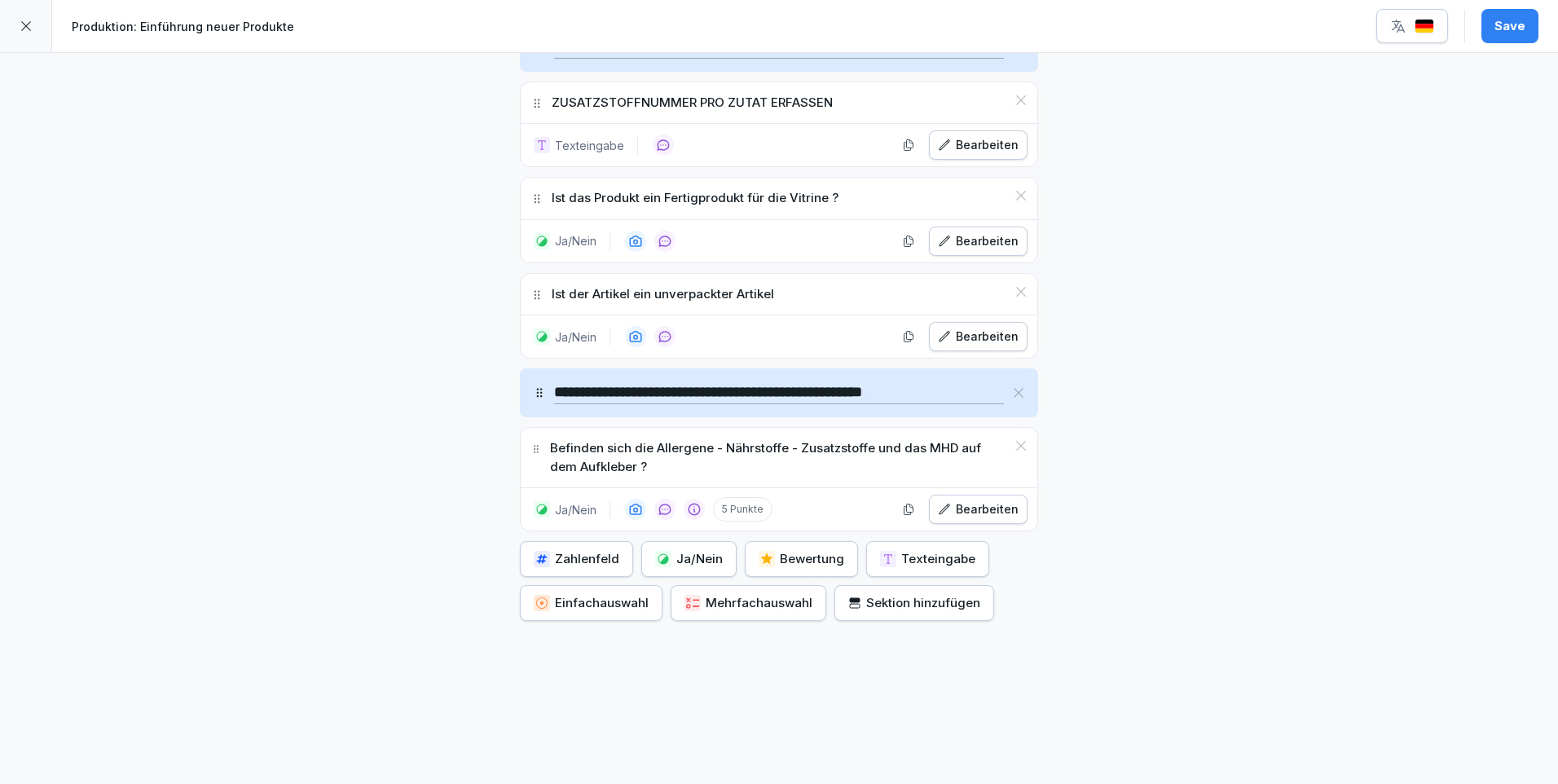
click at [1516, 29] on div "Save" at bounding box center [1510, 26] width 31 height 18
click at [33, 20] on div at bounding box center [26, 26] width 52 height 52
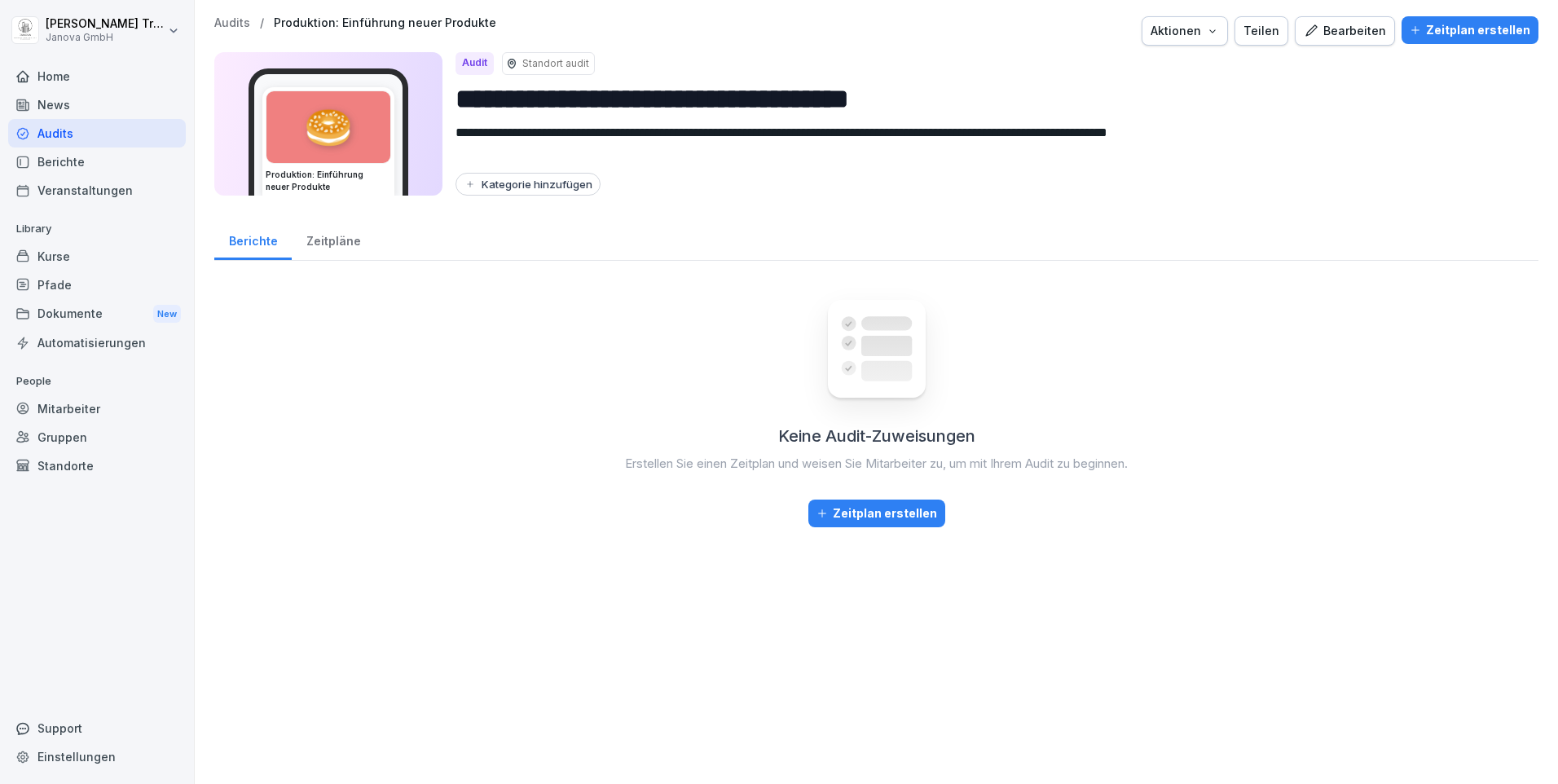
click at [56, 133] on div "Audits" at bounding box center [96, 133] width 178 height 29
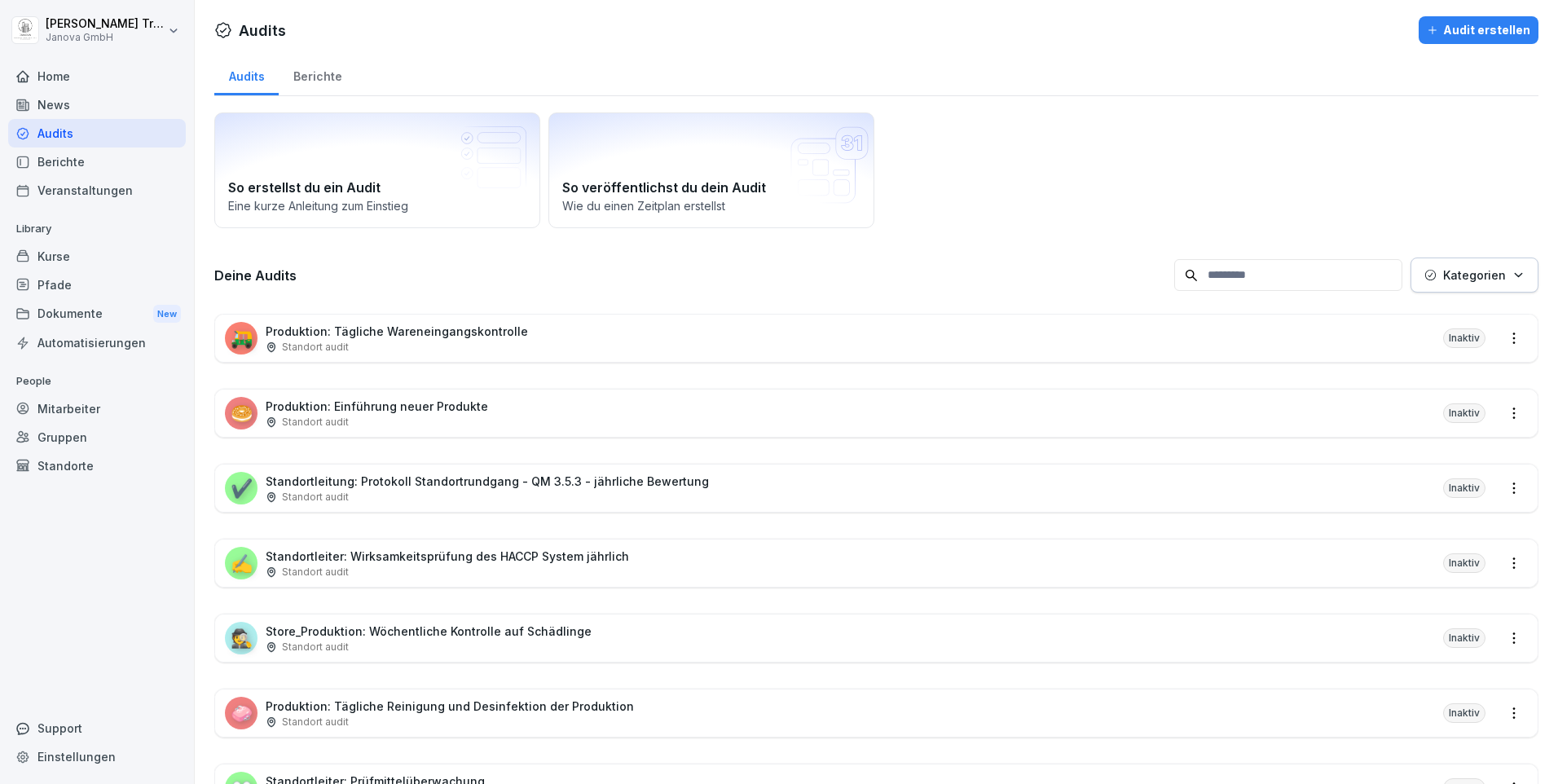
click at [435, 411] on p "Produktion: Einführung neuer Produkte" at bounding box center [376, 406] width 222 height 17
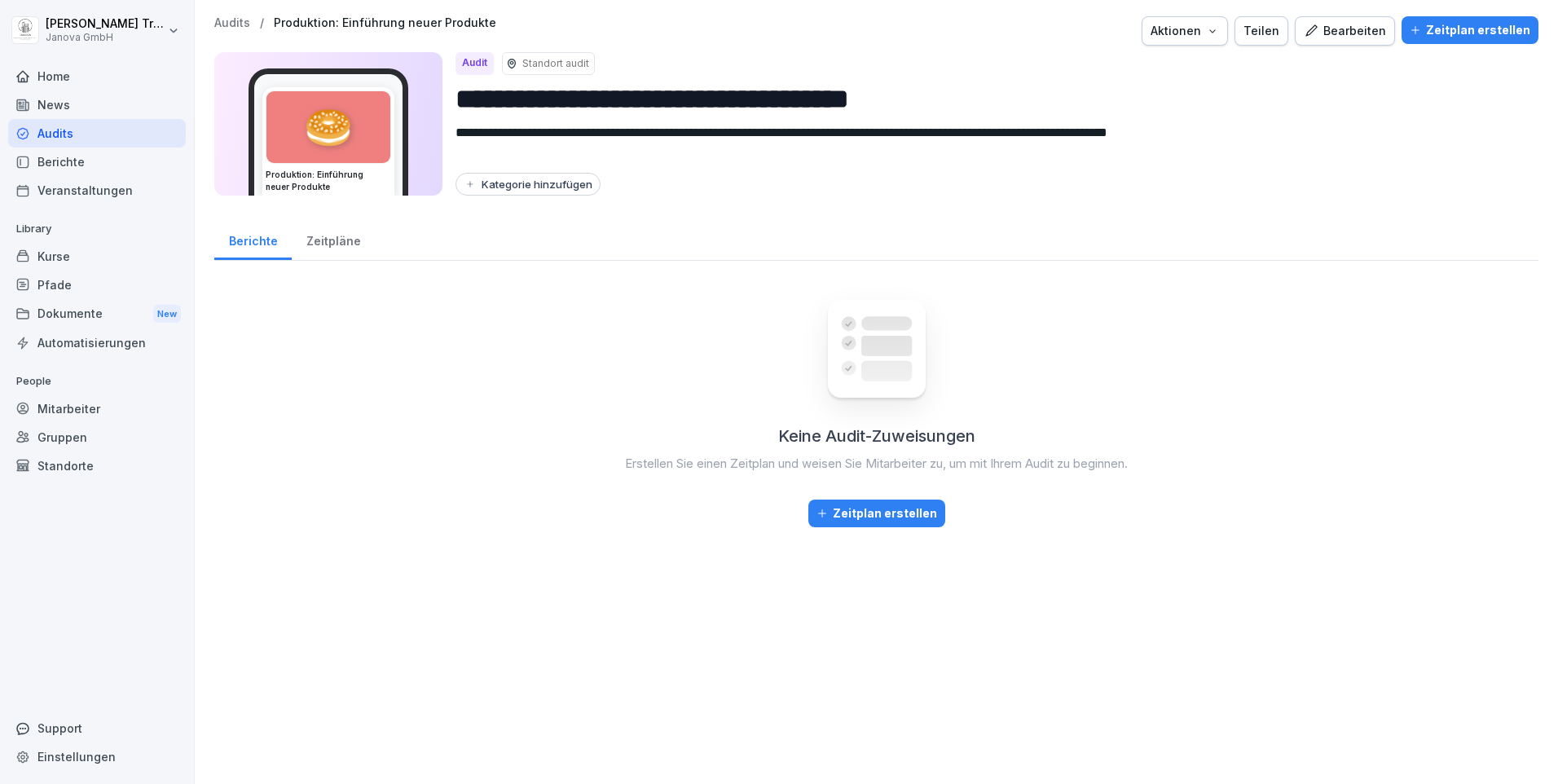
click at [1338, 29] on div "Bearbeiten" at bounding box center [1345, 30] width 82 height 18
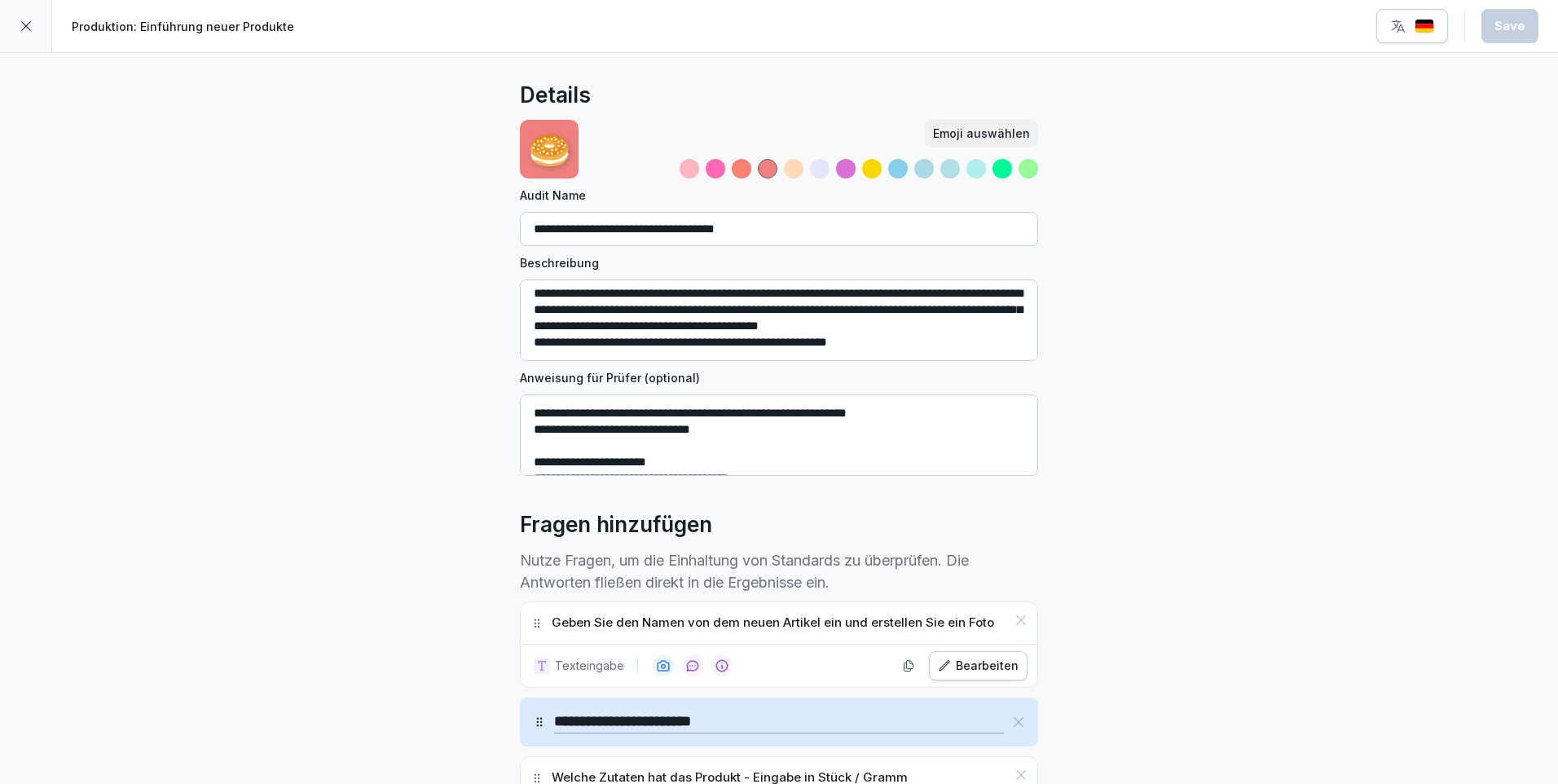
scroll to position [163, 0]
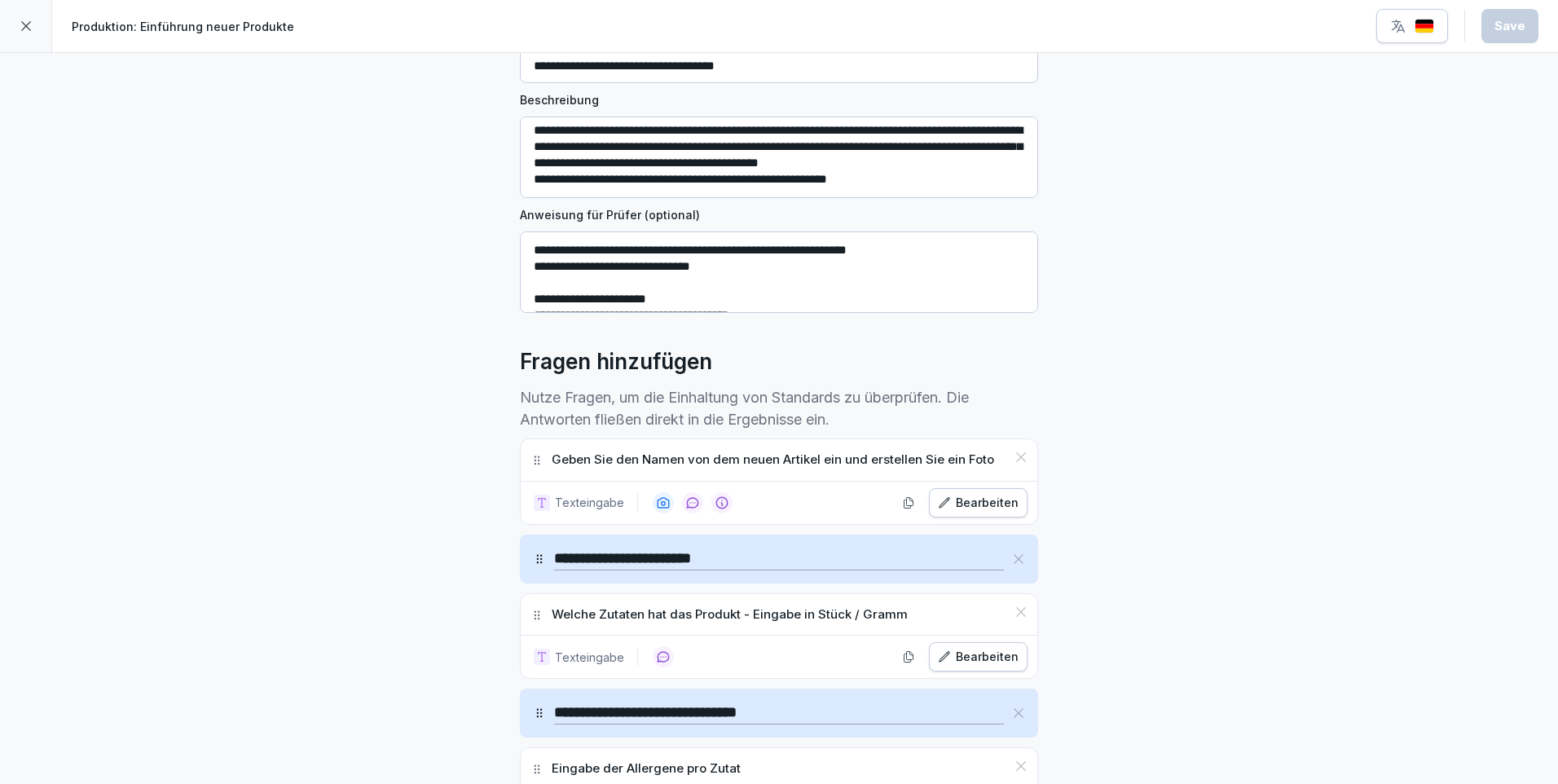
click at [20, 27] on icon at bounding box center [26, 26] width 13 height 13
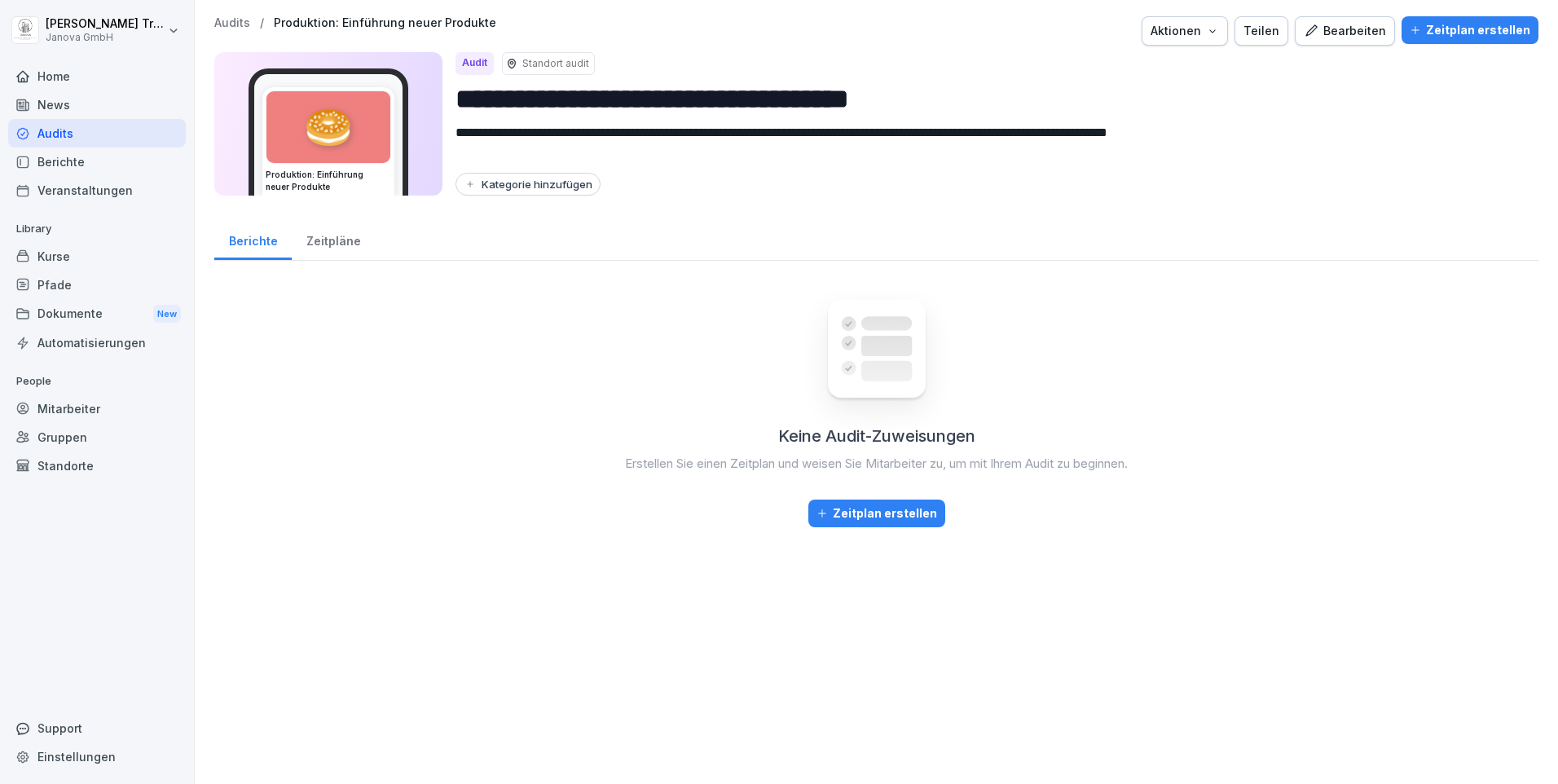
click at [49, 136] on div "Audits" at bounding box center [96, 133] width 178 height 29
